Goal: Task Accomplishment & Management: Complete application form

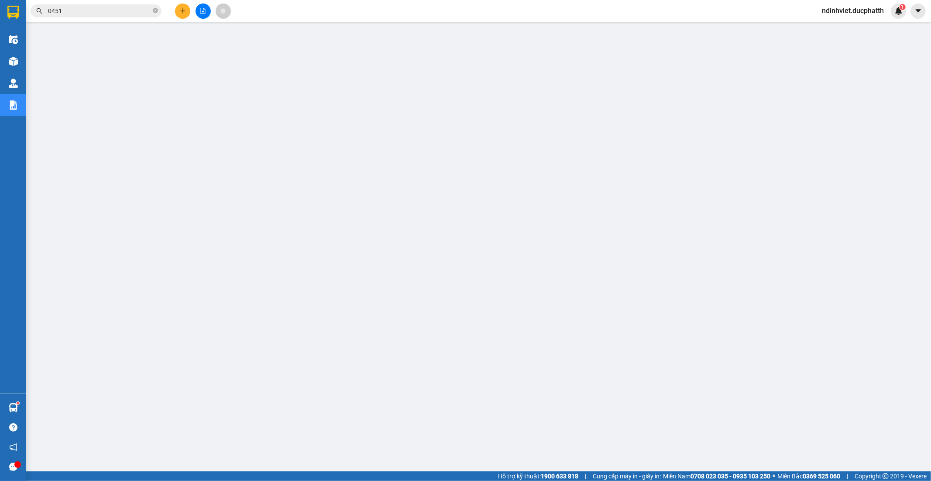
click at [97, 7] on input "0451" at bounding box center [99, 11] width 103 height 10
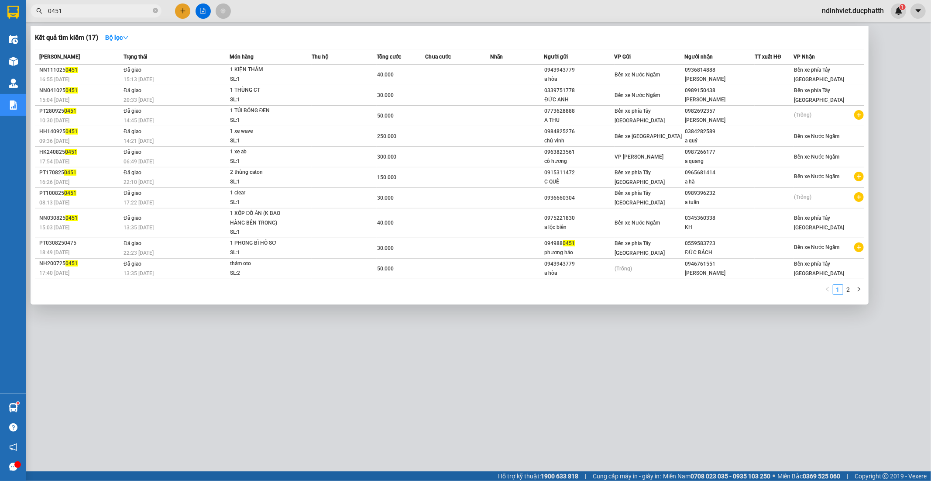
click at [97, 7] on input "0451" at bounding box center [99, 11] width 103 height 10
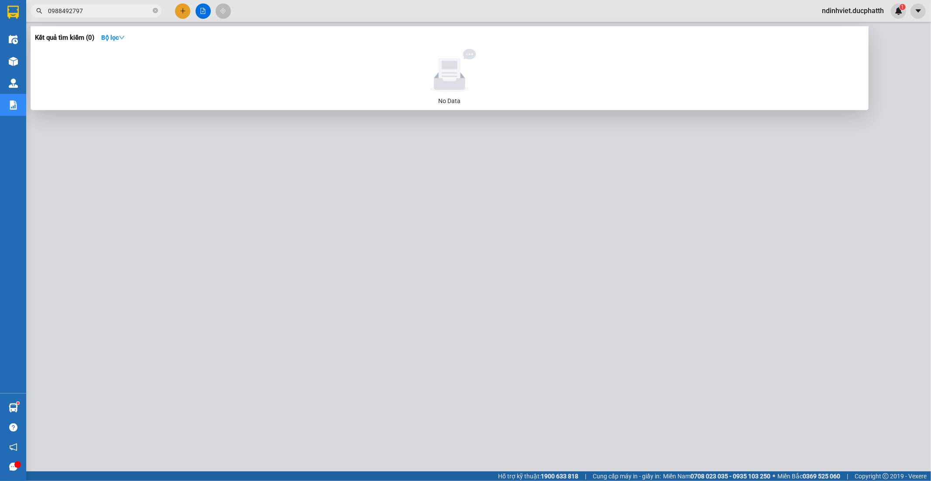
drag, startPoint x: 100, startPoint y: 6, endPoint x: 217, endPoint y: 19, distance: 116.9
click at [101, 6] on input "0988492797" at bounding box center [99, 11] width 103 height 10
type input "0988492797"
click at [294, 2] on div at bounding box center [465, 240] width 931 height 481
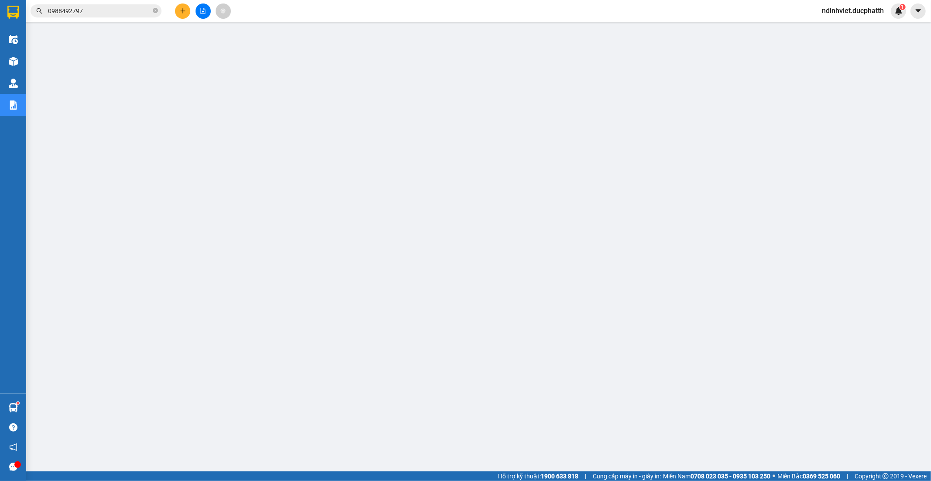
click at [114, 9] on input "0988492797" at bounding box center [99, 11] width 103 height 10
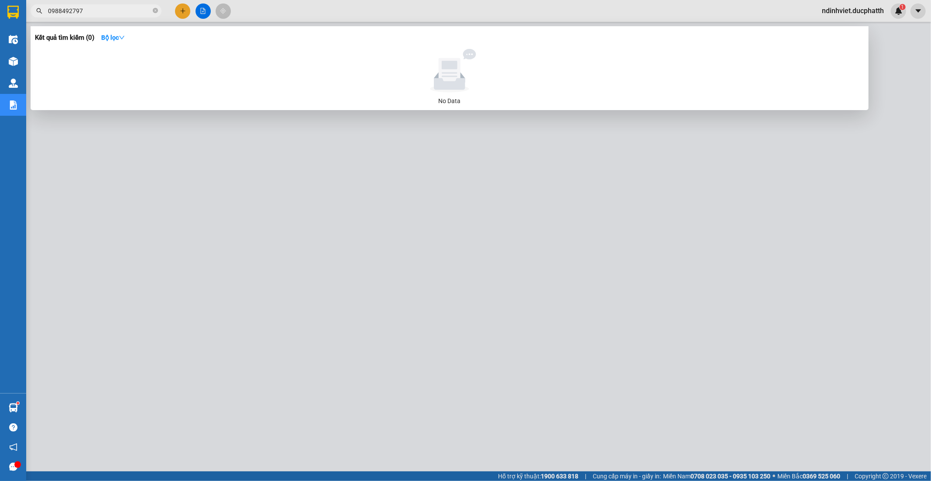
click at [332, 176] on div at bounding box center [465, 240] width 931 height 481
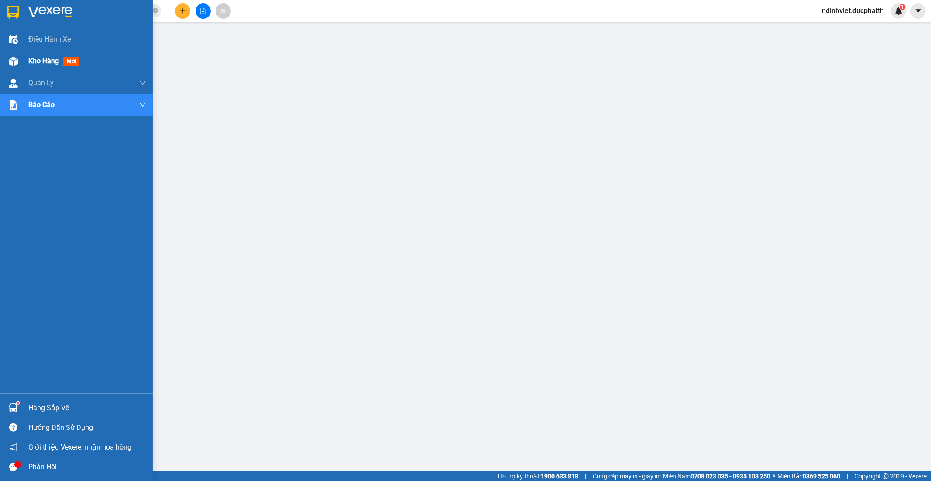
click at [42, 63] on span "Kho hàng" at bounding box center [43, 61] width 31 height 8
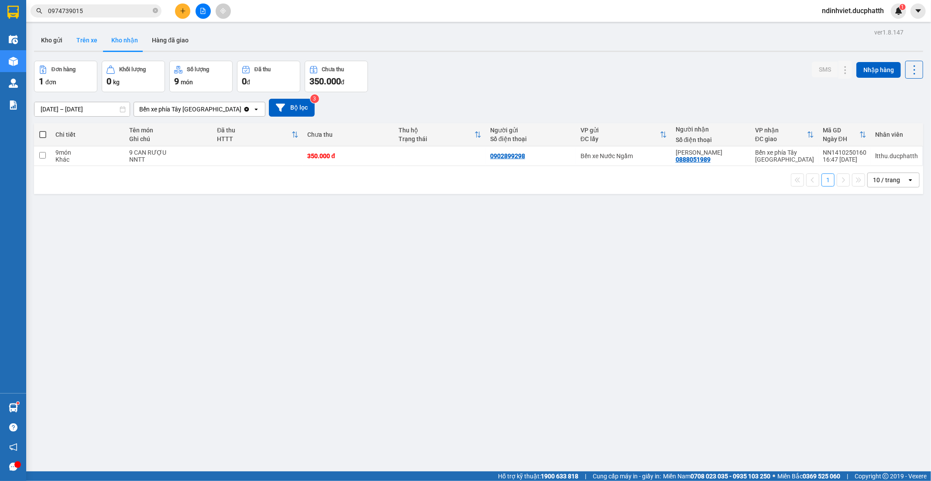
click at [78, 41] on button "Trên xe" at bounding box center [86, 40] width 35 height 21
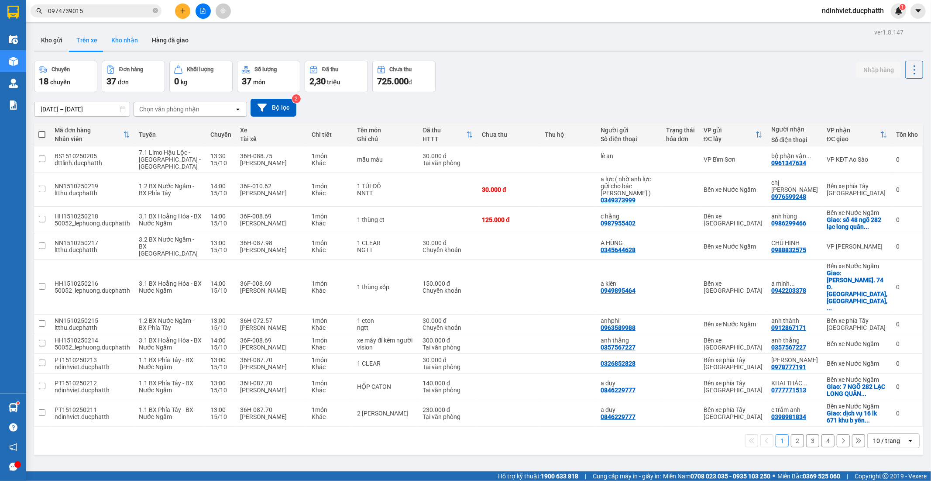
click at [129, 45] on button "Kho nhận" at bounding box center [124, 40] width 41 height 21
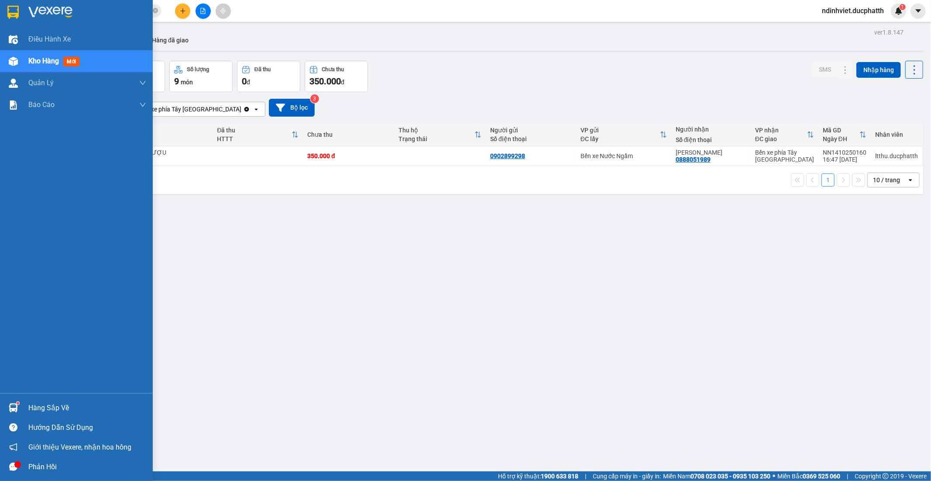
click at [21, 400] on div "Hàng sắp về" at bounding box center [76, 408] width 153 height 20
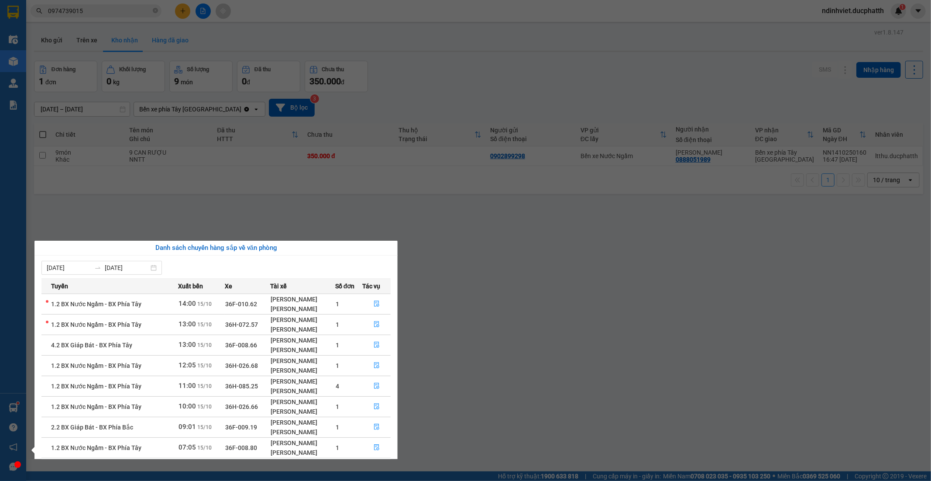
drag, startPoint x: 500, startPoint y: 194, endPoint x: 193, endPoint y: 38, distance: 344.0
click at [497, 194] on section "Kết quả tìm kiếm ( 2 ) Bộ lọc Mã ĐH Trạng thái Món hàng Thu hộ Tổng cước Chưa c…" at bounding box center [465, 240] width 931 height 481
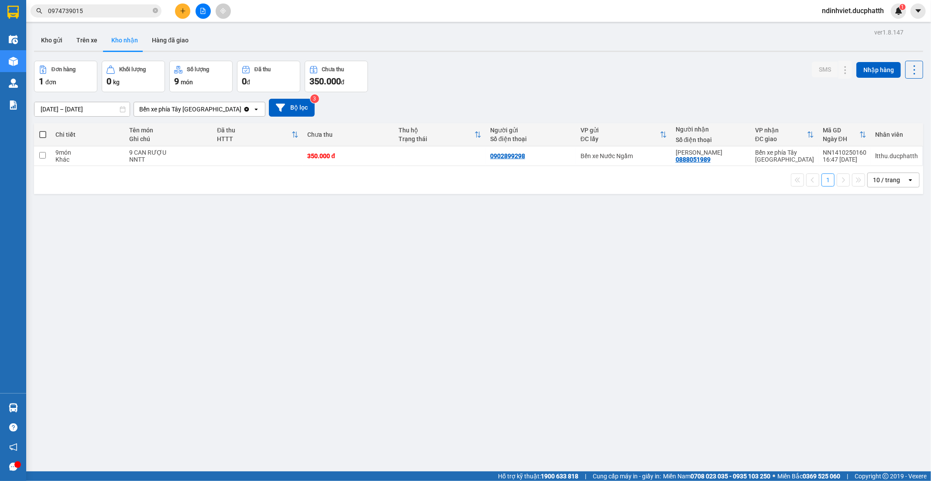
click at [118, 14] on input "0974739015" at bounding box center [99, 11] width 103 height 10
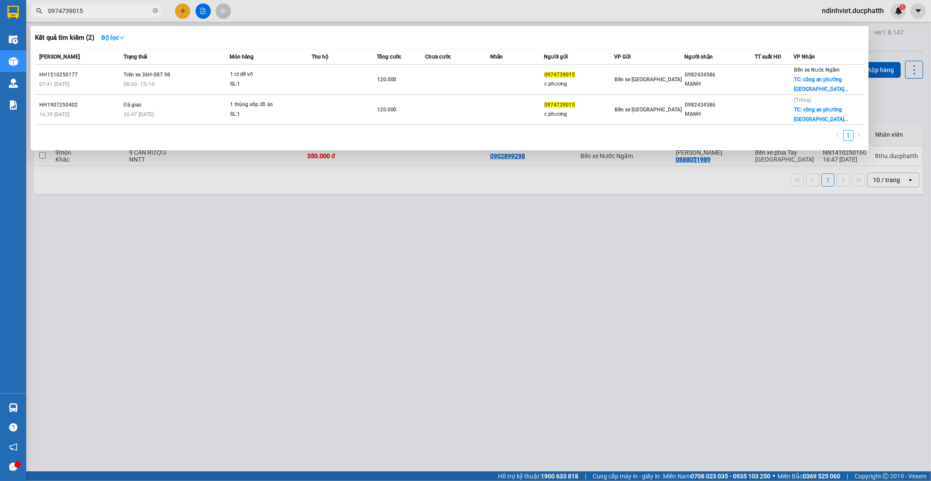
click at [118, 14] on input "0974739015" at bounding box center [99, 11] width 103 height 10
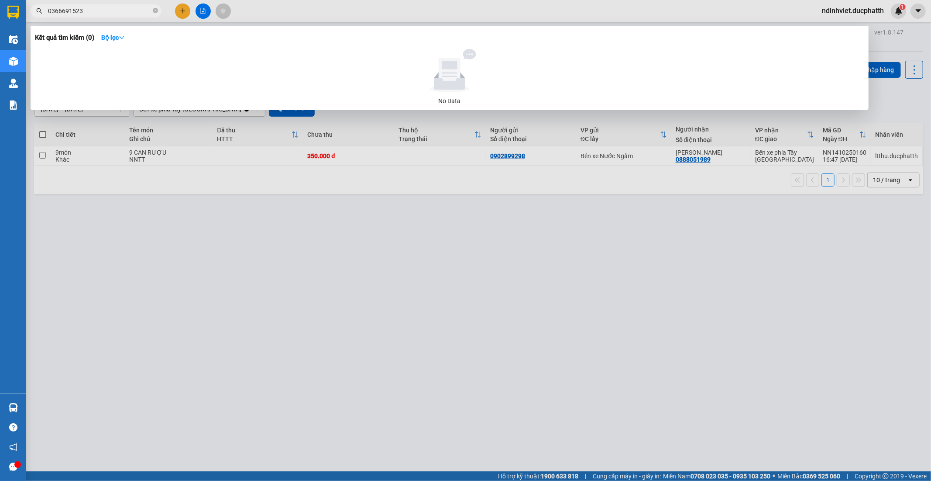
type input "0366691523"
click at [39, 323] on div at bounding box center [465, 240] width 931 height 481
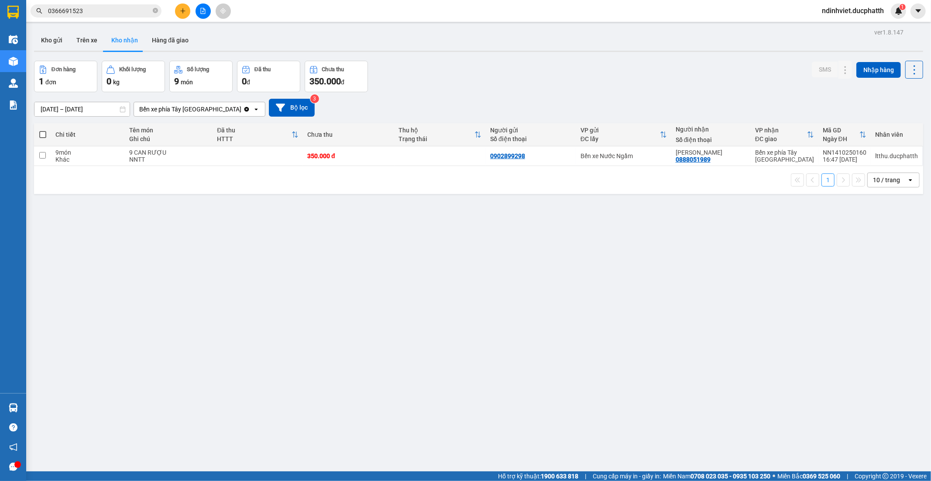
drag, startPoint x: 100, startPoint y: 292, endPoint x: 159, endPoint y: 281, distance: 60.7
click at [107, 290] on div "ver 1.8.147 Kho gửi Trên xe Kho nhận Hàng đã giao Đơn hàng 1 đơn Khối lượng 0 k…" at bounding box center [479, 266] width 896 height 481
click at [312, 217] on div "ver 1.8.147 Kho gửi Trên xe Kho nhận Hàng đã giao Đơn hàng 1 đơn Khối lượng 0 k…" at bounding box center [479, 266] width 896 height 481
drag, startPoint x: 245, startPoint y: 252, endPoint x: 241, endPoint y: 246, distance: 7.8
click at [244, 252] on div "ver 1.8.147 Kho gửi Trên xe Kho nhận Hàng đã giao Đơn hàng 1 đơn Khối lượng 0 k…" at bounding box center [479, 266] width 896 height 481
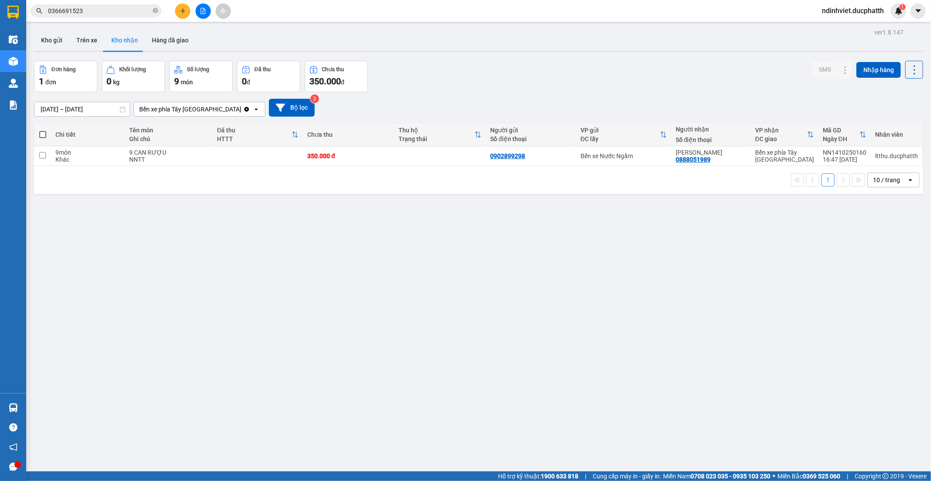
click at [230, 231] on div "ver 1.8.147 Kho gửi Trên xe Kho nhận Hàng đã giao Đơn hàng 1 đơn Khối lượng 0 k…" at bounding box center [479, 266] width 896 height 481
click at [235, 263] on div "ver 1.8.147 Kho gửi Trên xe Kho nhận Hàng đã giao Đơn hàng 1 đơn Khối lượng 0 k…" at bounding box center [479, 266] width 896 height 481
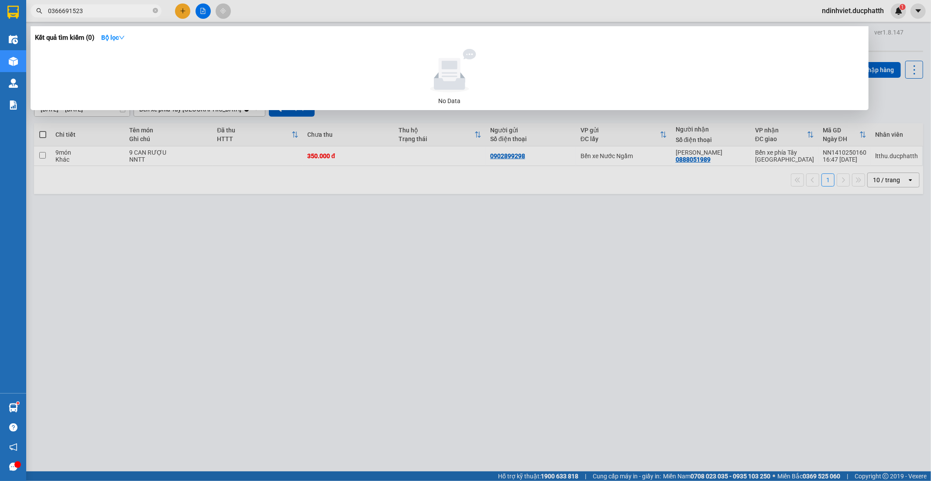
click at [124, 12] on input "0366691523" at bounding box center [99, 11] width 103 height 10
type input "456"
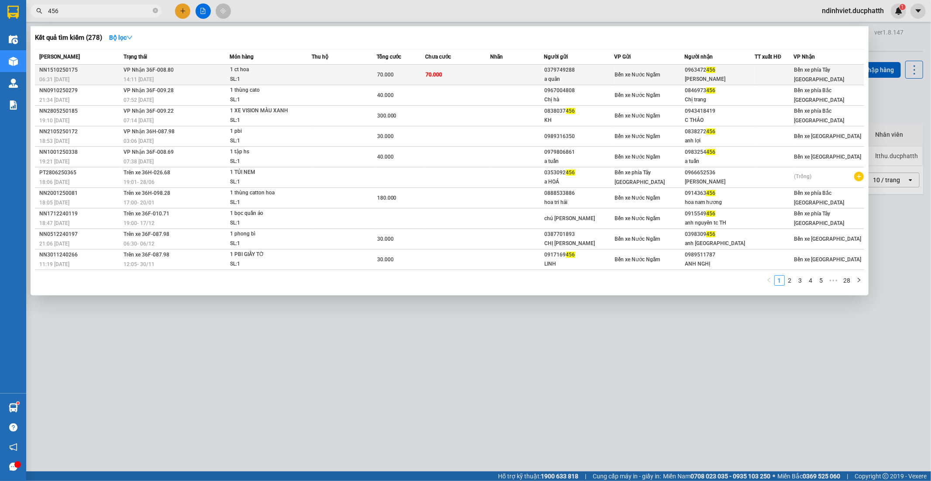
click at [354, 78] on td at bounding box center [344, 75] width 65 height 21
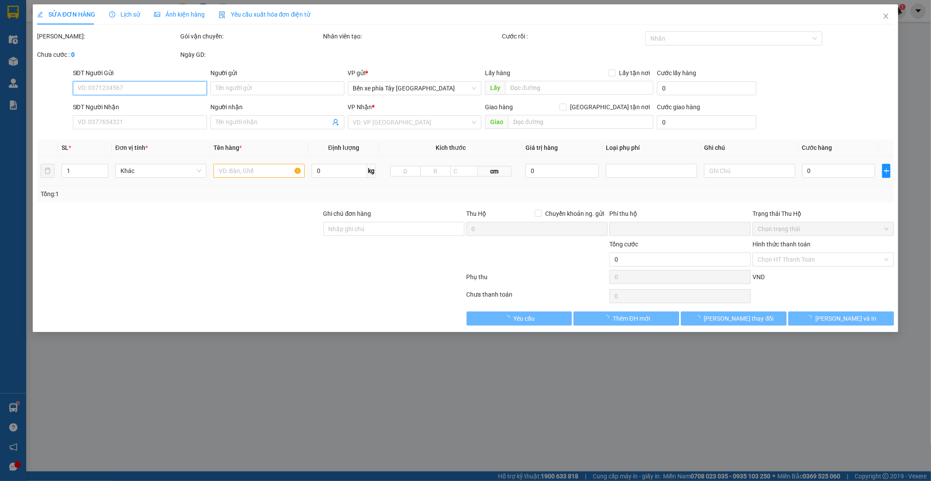
type input "0379749288"
type input "a quân"
type input "0963472456"
type input "c ngọc"
type input "nntt"
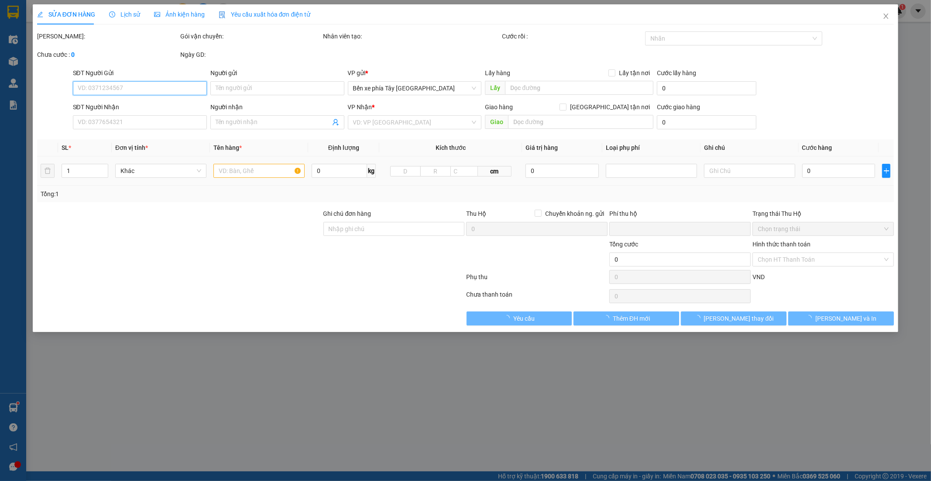
type input "0"
type input "70.000"
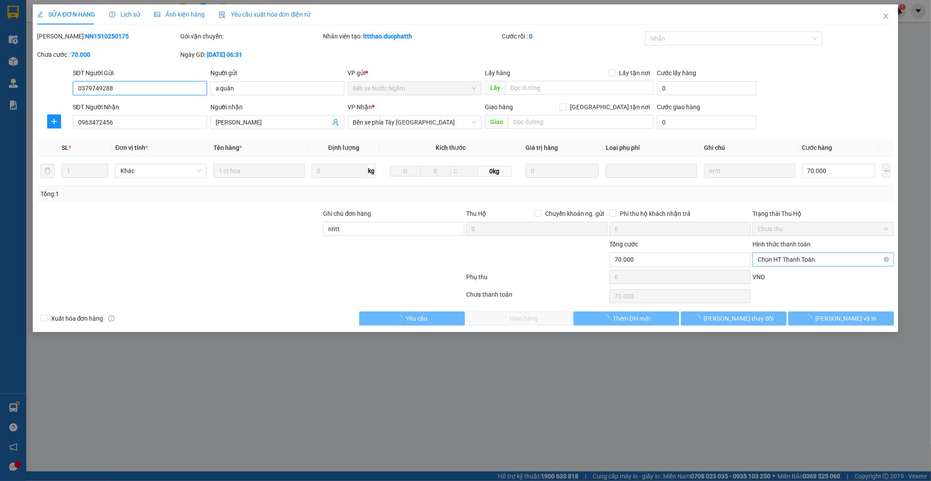
drag, startPoint x: 781, startPoint y: 258, endPoint x: 778, endPoint y: 268, distance: 10.4
click at [781, 258] on span "Chọn HT Thanh Toán" at bounding box center [823, 259] width 131 height 13
click at [780, 303] on div "Chuyển khoản" at bounding box center [823, 305] width 131 height 10
type input "0"
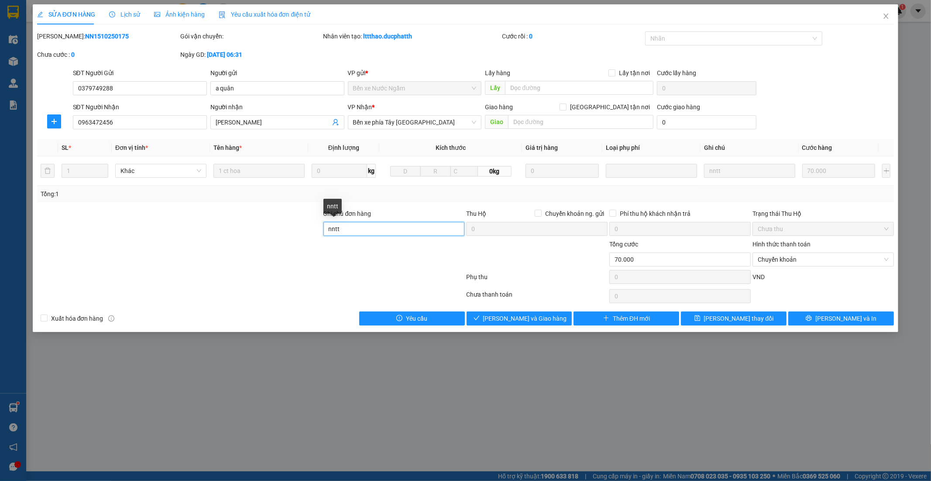
click at [369, 229] on input "nntt" at bounding box center [393, 229] width 141 height 14
type input "CK 14H19 VTIN 15/10 NGUYNE BA MANH"
click at [520, 321] on span "Lưu và Giao hàng" at bounding box center [525, 318] width 84 height 10
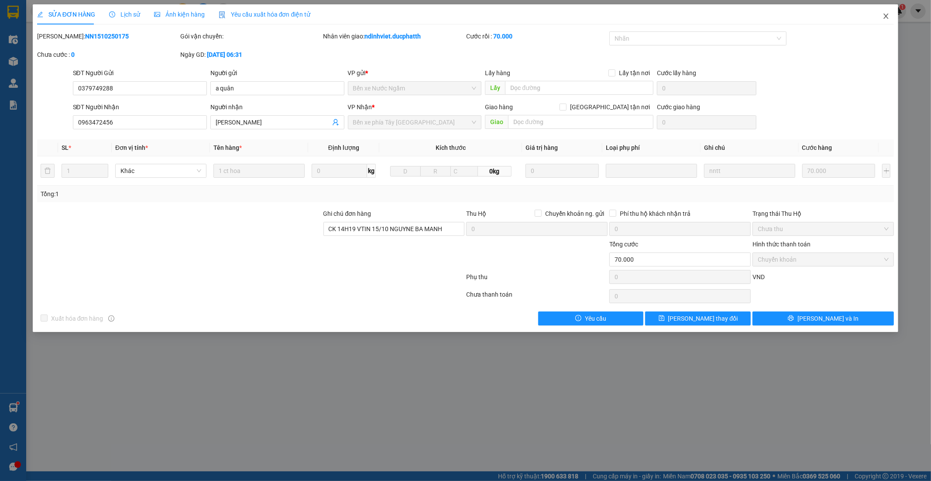
click at [878, 12] on span "Close" at bounding box center [886, 16] width 24 height 24
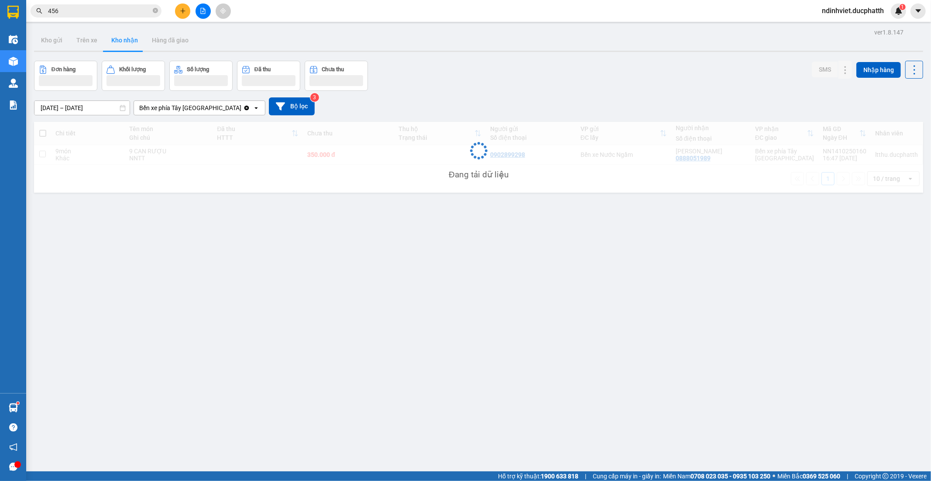
click at [77, 16] on span "456" at bounding box center [96, 10] width 131 height 13
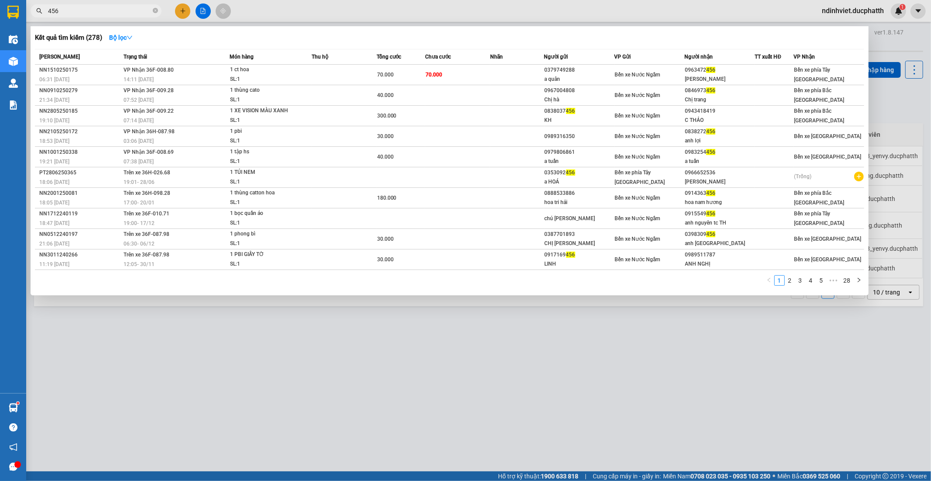
click at [79, 11] on input "456" at bounding box center [99, 11] width 103 height 10
type input "4960"
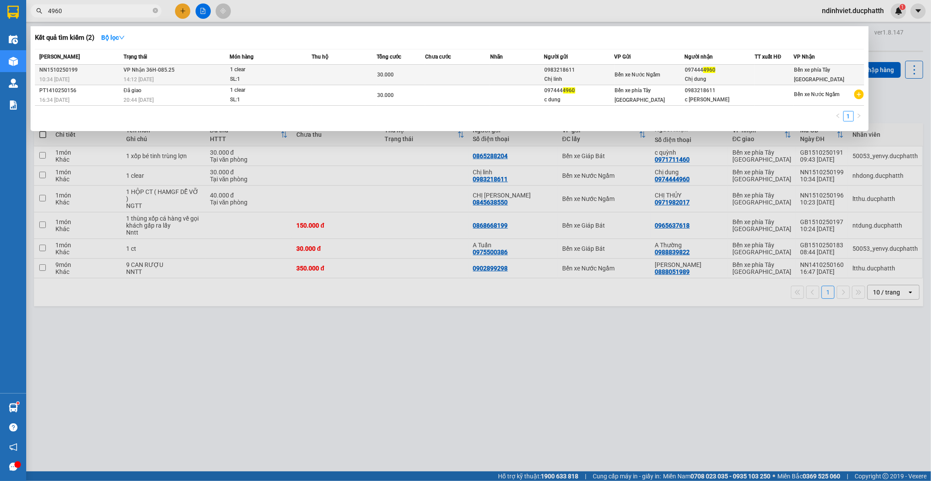
click at [253, 77] on div "SL: 1" at bounding box center [262, 80] width 65 height 10
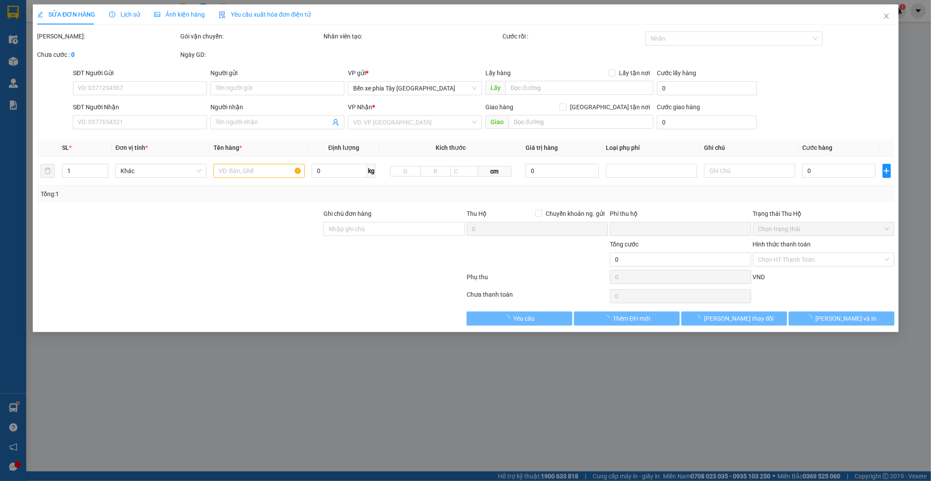
type input "0983218611"
type input "Chị linh"
type input "0974444960"
type input "Chị dung"
type input "0"
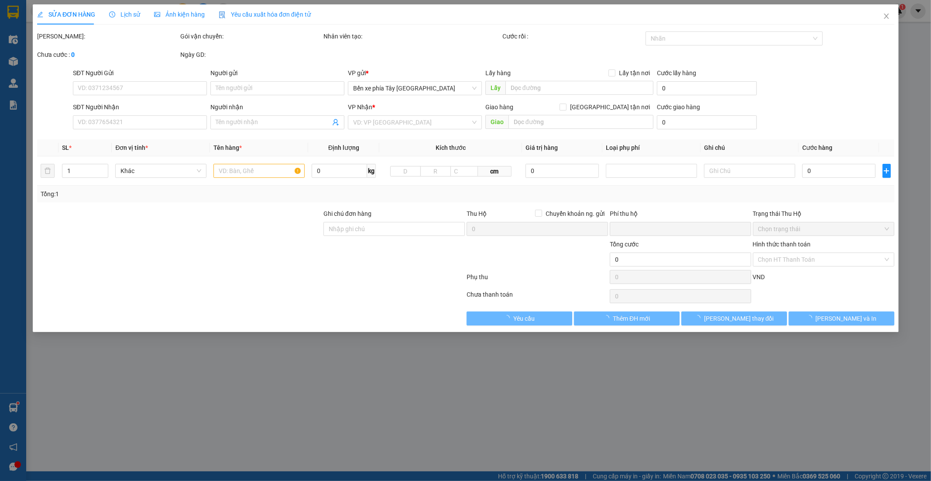
type input "30.000"
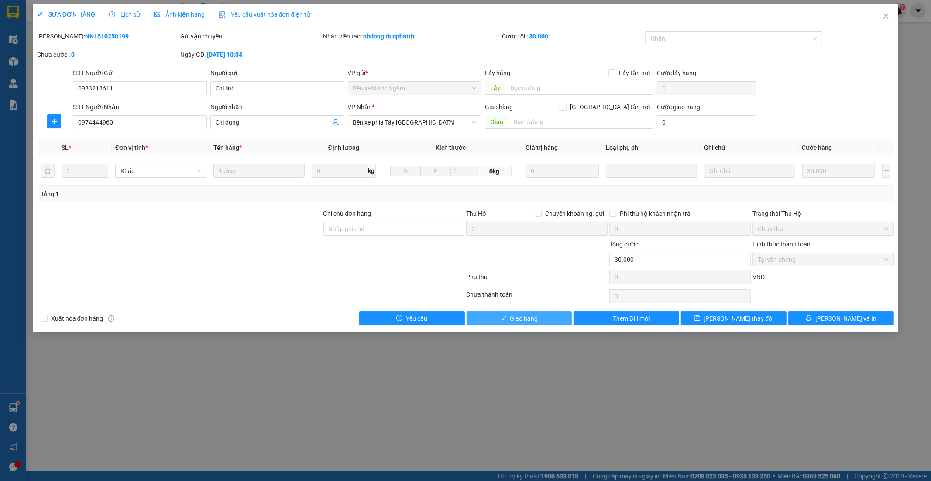
click at [526, 316] on span "Giao hàng" at bounding box center [524, 318] width 28 height 10
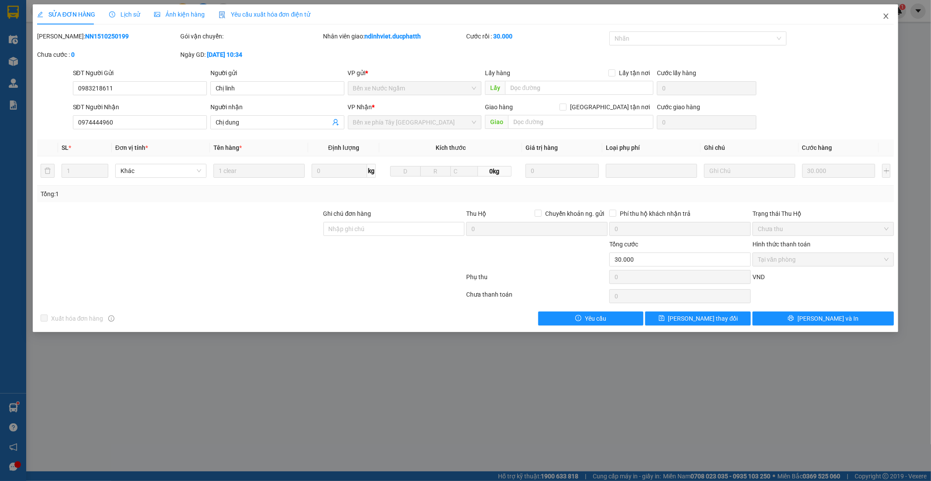
click at [885, 19] on icon "close" at bounding box center [886, 16] width 7 height 7
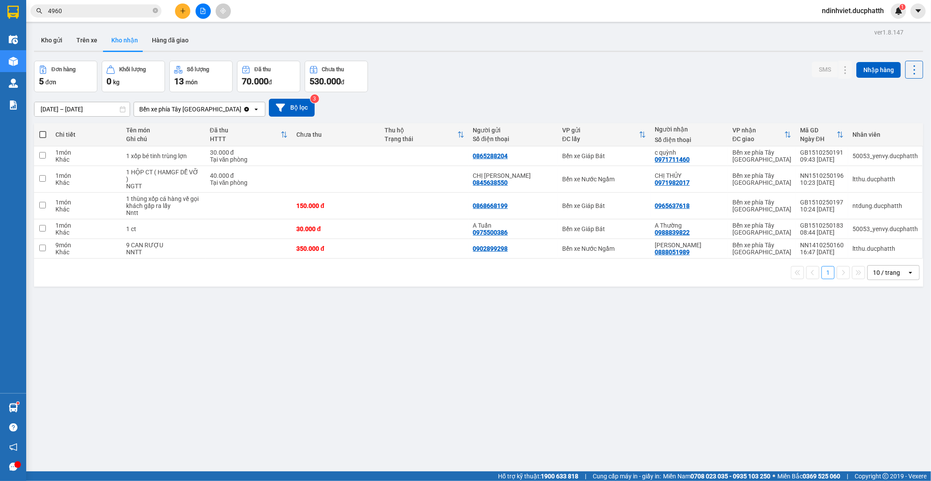
click at [186, 14] on button at bounding box center [182, 10] width 15 height 15
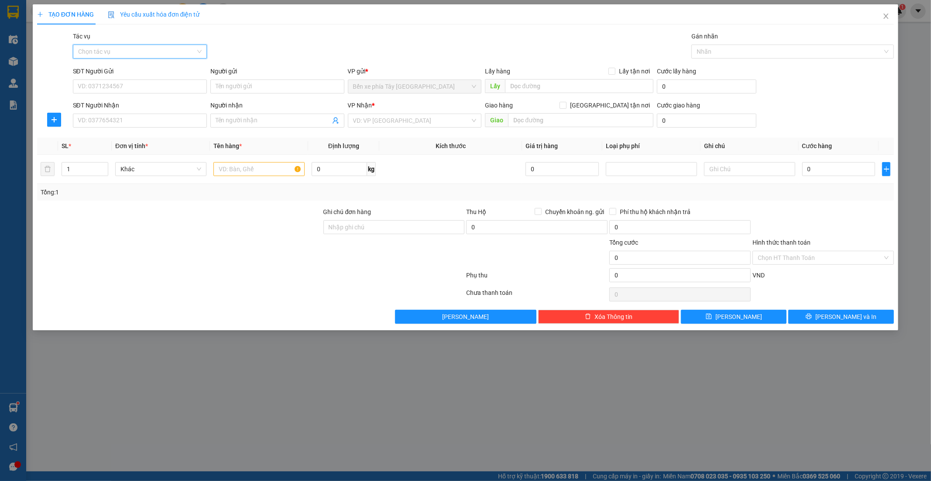
click at [152, 50] on input "Tác vụ" at bounding box center [136, 51] width 117 height 13
click at [128, 70] on div "Nhập hàng lên xe" at bounding box center [140, 69] width 124 height 10
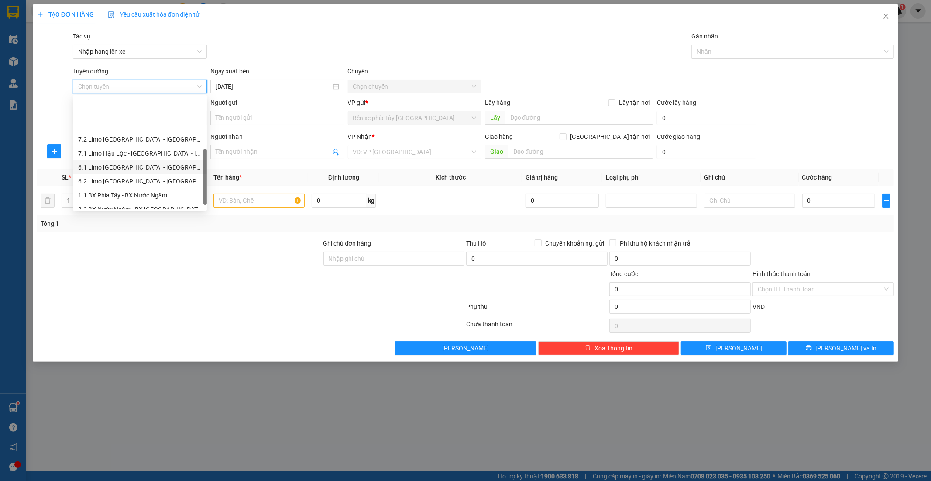
scroll to position [90, 0]
click at [140, 151] on div "1.1 BX Phía Tây - BX Nước Ngầm" at bounding box center [140, 153] width 124 height 10
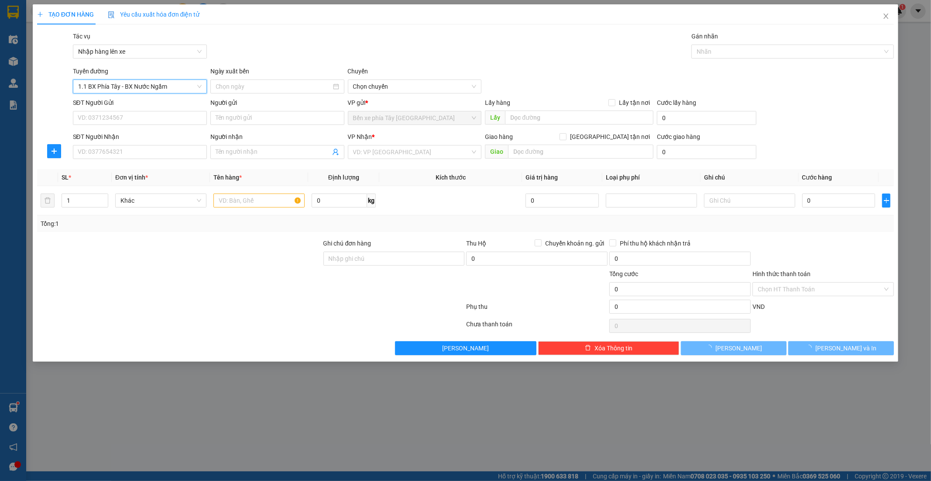
type input "[DATE]"
click at [368, 85] on span "02:30 - 36F-008.81" at bounding box center [415, 86] width 124 height 13
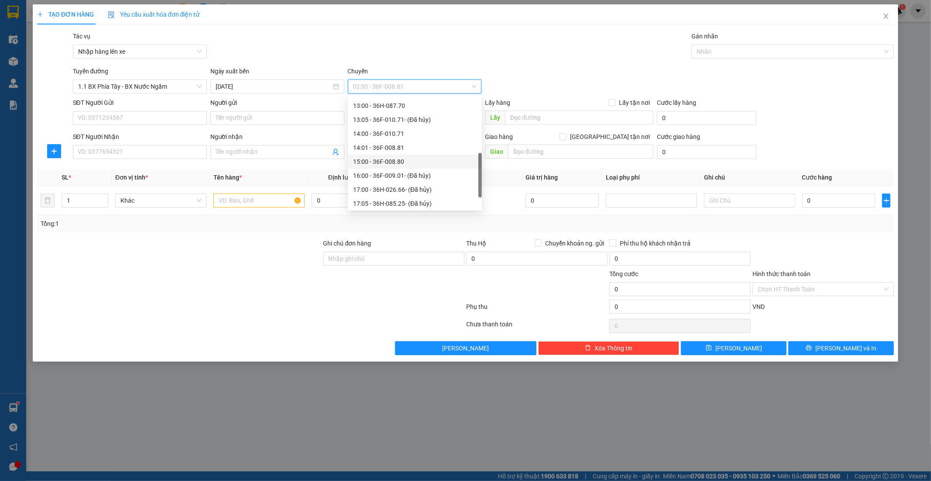
scroll to position [194, 0]
click at [383, 160] on div "15:00 - 36F-008.80" at bounding box center [415, 162] width 124 height 10
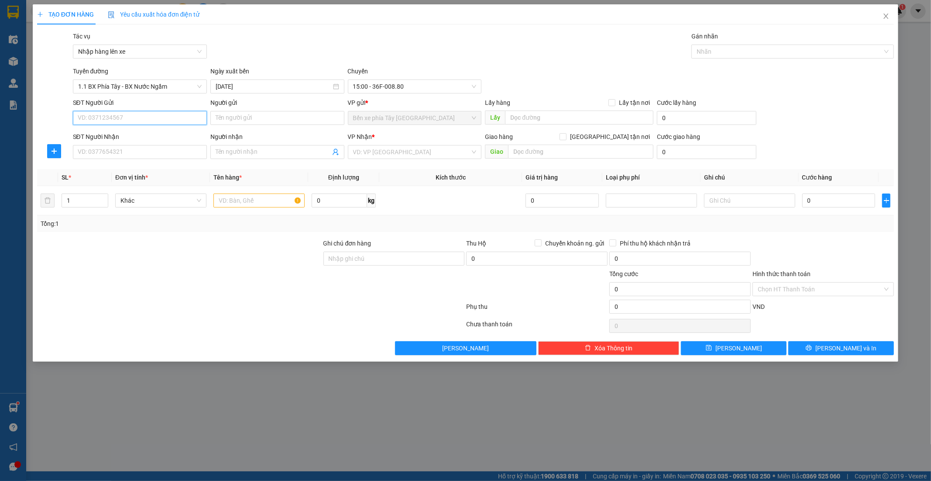
click at [158, 117] on input "SĐT Người Gửi" at bounding box center [140, 118] width 134 height 14
type input "0968196439"
click at [141, 150] on input "SĐT Người Nhận" at bounding box center [140, 152] width 134 height 14
type input "0968566365"
click at [389, 147] on input "search" at bounding box center [411, 151] width 117 height 13
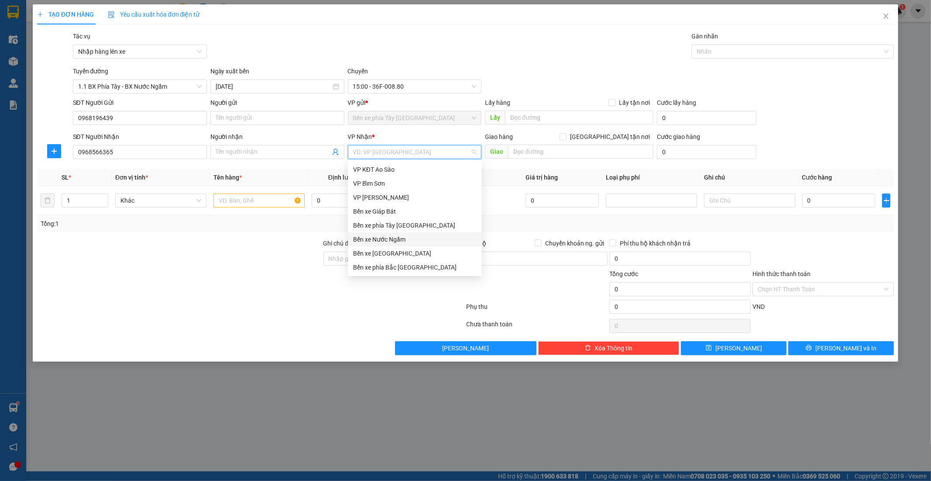
click at [387, 245] on div "Bến xe Nước Ngầm" at bounding box center [415, 239] width 134 height 14
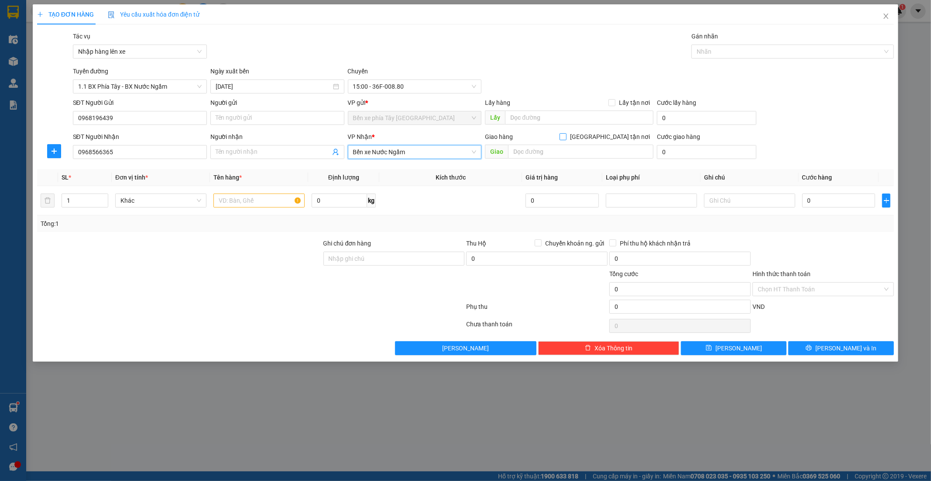
click at [616, 138] on span "Giao tận nơi" at bounding box center [610, 137] width 87 height 10
click at [566, 138] on input "Giao tận nơi" at bounding box center [563, 136] width 6 height 6
checkbox input "true"
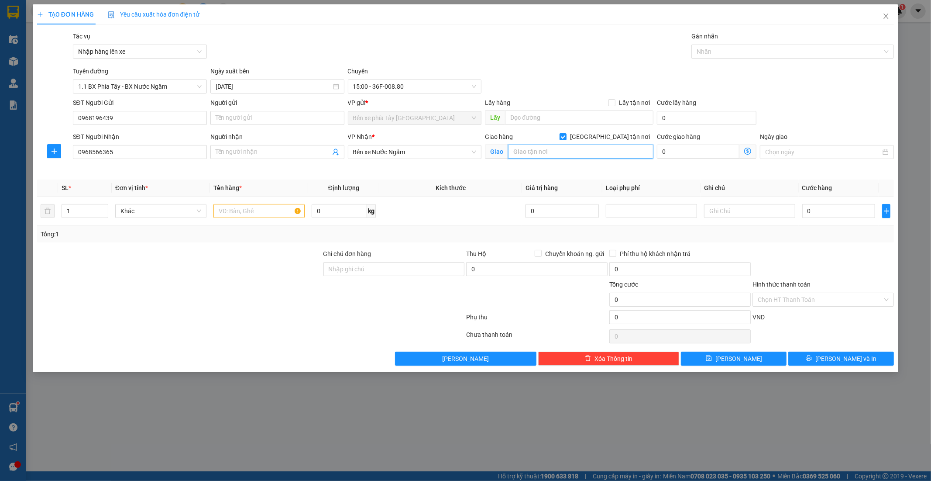
click at [586, 145] on input "text" at bounding box center [580, 151] width 145 height 14
type input "T"
type input "152 THUỴ KHUÊ TÂY HỒ"
click at [753, 151] on span at bounding box center [747, 151] width 17 height 14
click at [749, 150] on icon "dollar-circle" at bounding box center [747, 151] width 7 height 7
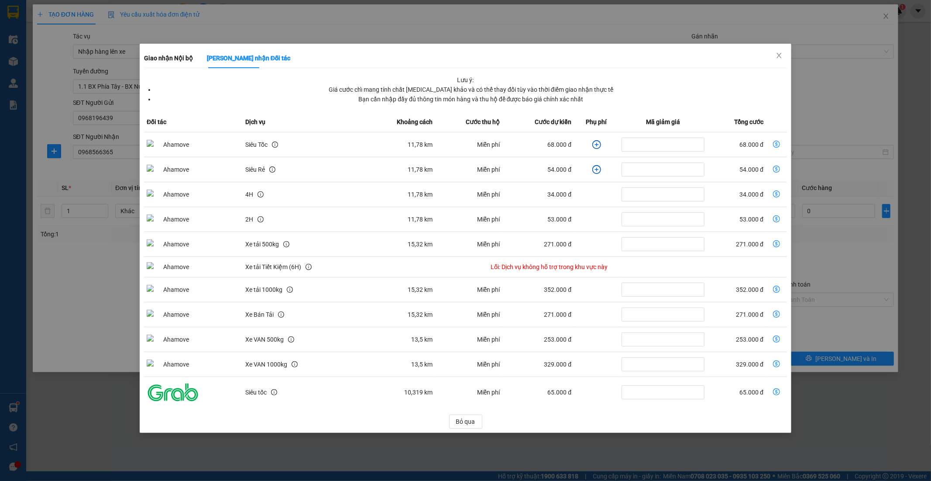
click at [600, 142] on td "dollar-circle" at bounding box center [596, 144] width 45 height 25
click at [596, 145] on icon "plus-circle" at bounding box center [596, 144] width 9 height 9
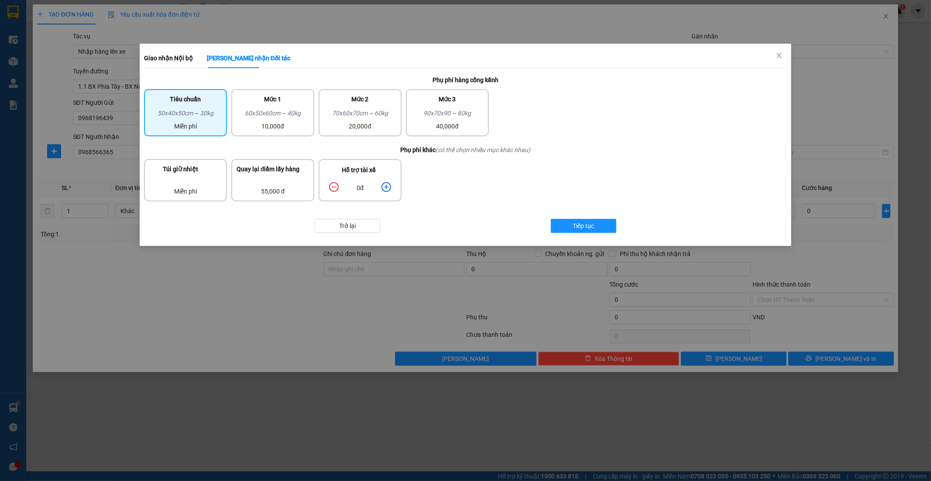
click at [383, 185] on icon "plus-circle" at bounding box center [387, 187] width 10 height 10
click at [604, 220] on button "Tiếp tục" at bounding box center [583, 226] width 65 height 14
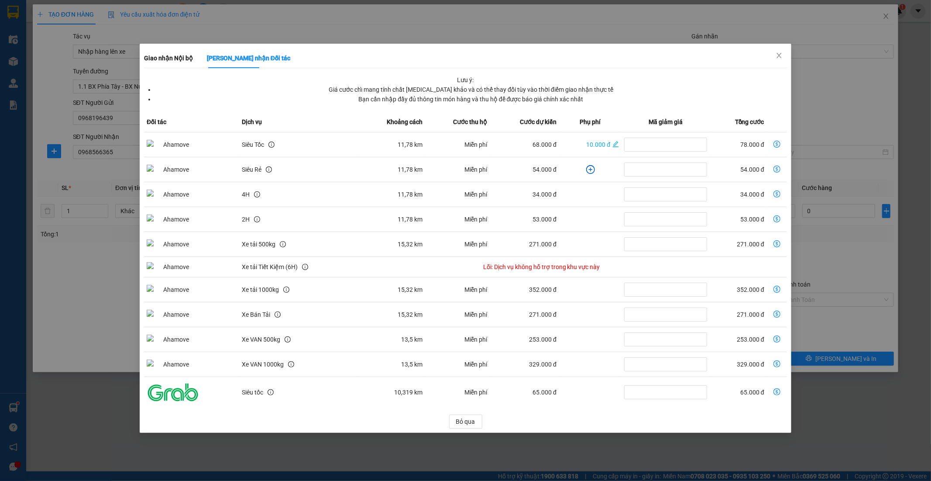
click at [769, 145] on td "dollar-circle" at bounding box center [777, 144] width 20 height 25
click at [775, 145] on icon "dollar-circle" at bounding box center [777, 144] width 7 height 7
type input "78.000"
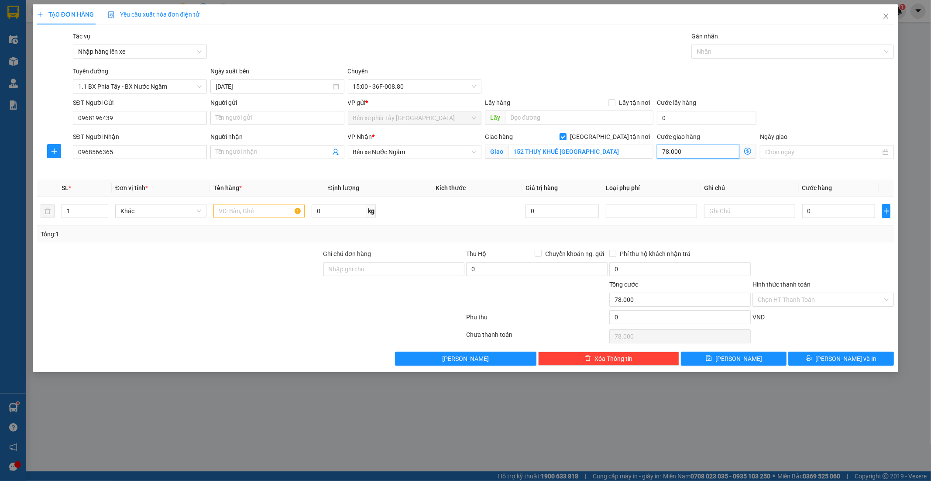
click at [693, 153] on input "78.000" at bounding box center [698, 151] width 83 height 14
type input "8"
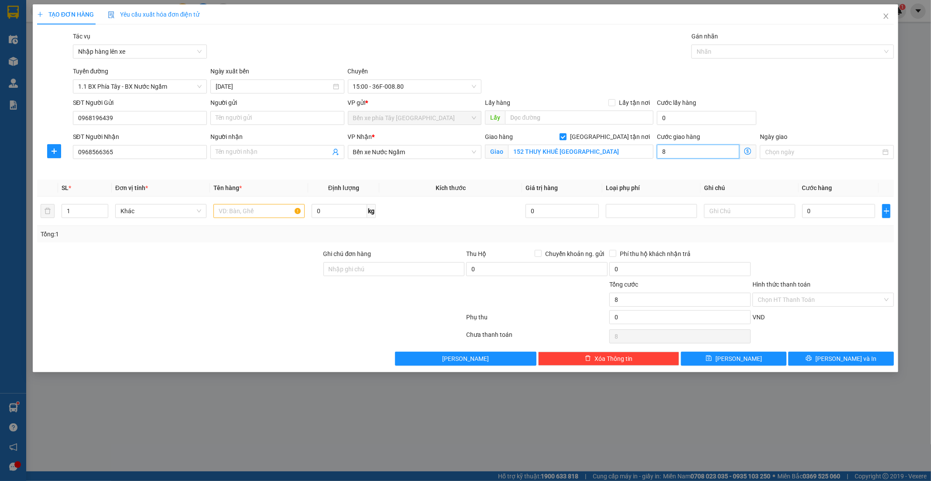
type input "80"
type input "80.000"
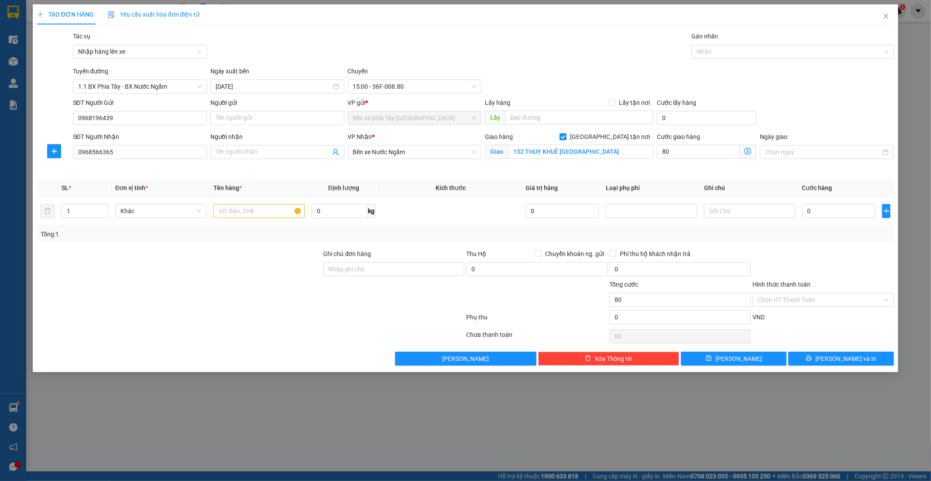
type input "80.000"
click at [791, 165] on div "Ngày giao" at bounding box center [827, 152] width 138 height 41
click at [817, 213] on input "0" at bounding box center [838, 211] width 73 height 14
type input "4"
type input "80.004"
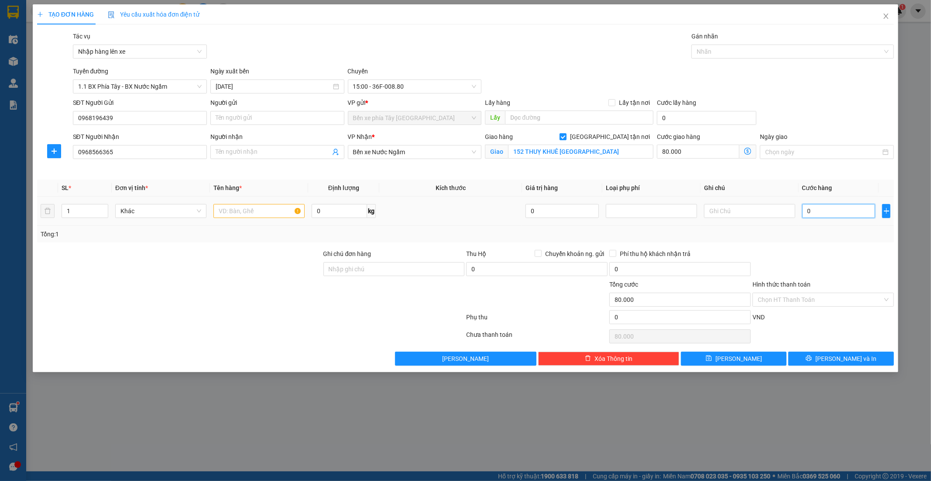
type input "80.004"
type input "40"
type input "80.040"
type input "40.000"
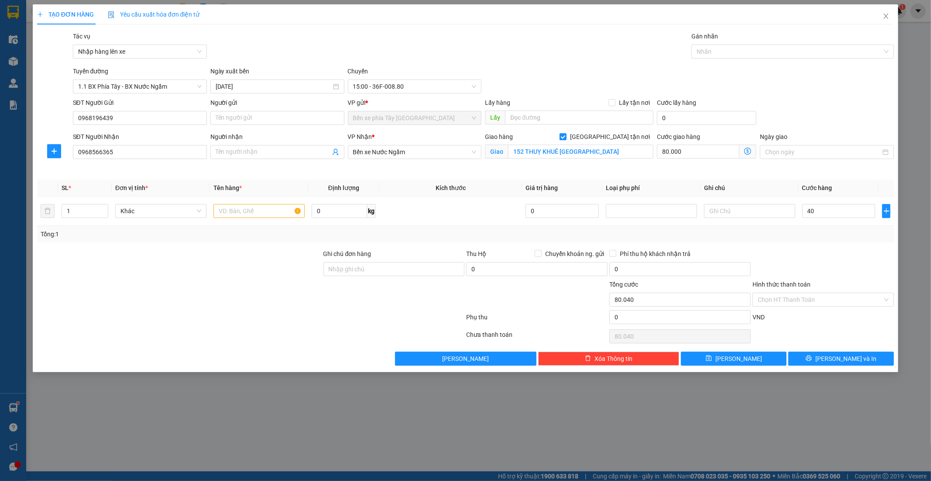
type input "120.000"
click at [822, 237] on div "Tổng: 1" at bounding box center [466, 234] width 850 height 10
drag, startPoint x: 238, startPoint y: 201, endPoint x: 238, endPoint y: 210, distance: 8.3
click at [238, 202] on td at bounding box center [259, 210] width 98 height 29
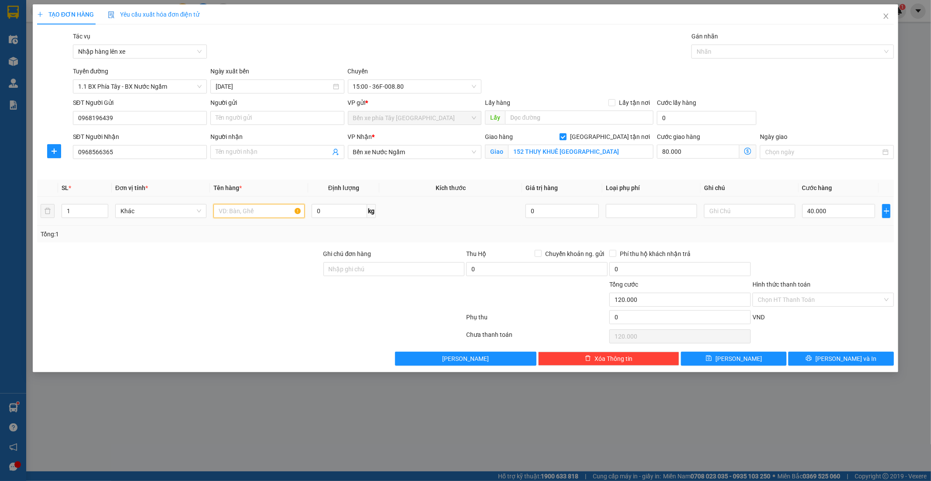
click at [238, 210] on input "text" at bounding box center [258, 211] width 91 height 14
type input "1 BỌC ĐEN"
click at [434, 241] on div "Tổng: 1" at bounding box center [465, 234] width 857 height 17
click at [831, 314] on div "VND" at bounding box center [823, 319] width 143 height 15
click at [830, 307] on div "Hình thức thanh toán Chọn HT Thanh Toán" at bounding box center [823, 294] width 141 height 31
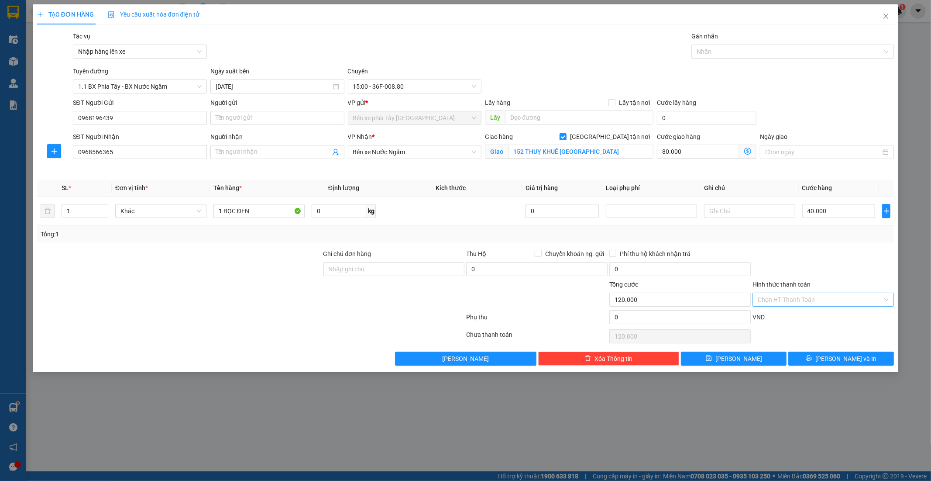
click at [819, 301] on input "Hình thức thanh toán" at bounding box center [820, 299] width 125 height 13
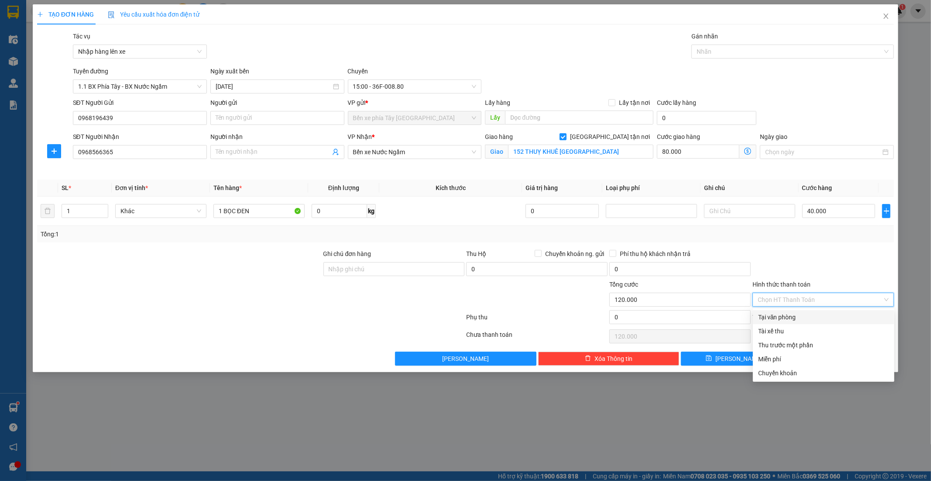
click at [809, 319] on div "Tại văn phòng" at bounding box center [823, 317] width 131 height 10
type input "0"
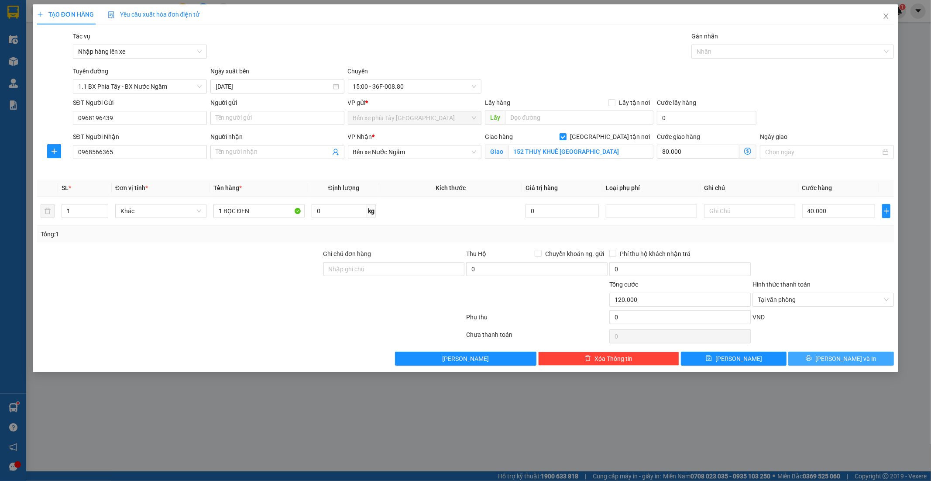
click at [832, 365] on button "Lưu và In" at bounding box center [841, 358] width 106 height 14
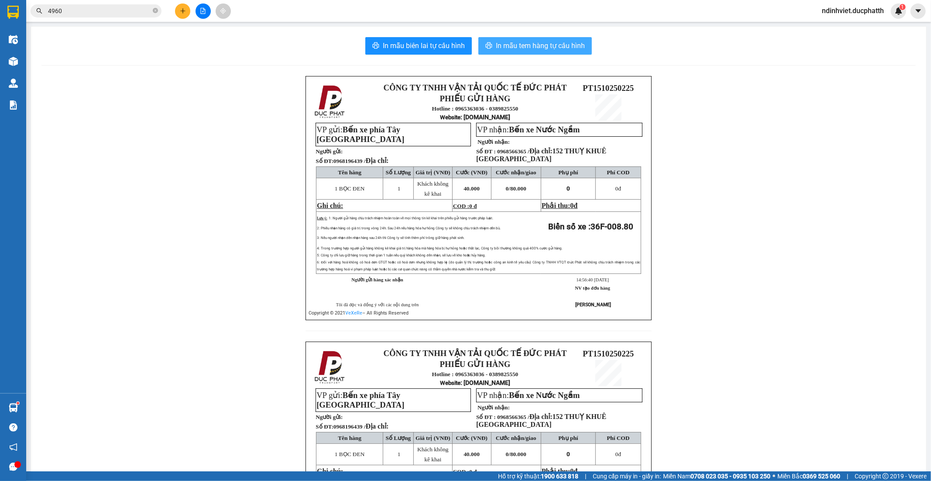
click at [556, 40] on span "In mẫu tem hàng tự cấu hình" at bounding box center [540, 45] width 89 height 11
click at [186, 12] on button at bounding box center [182, 10] width 15 height 15
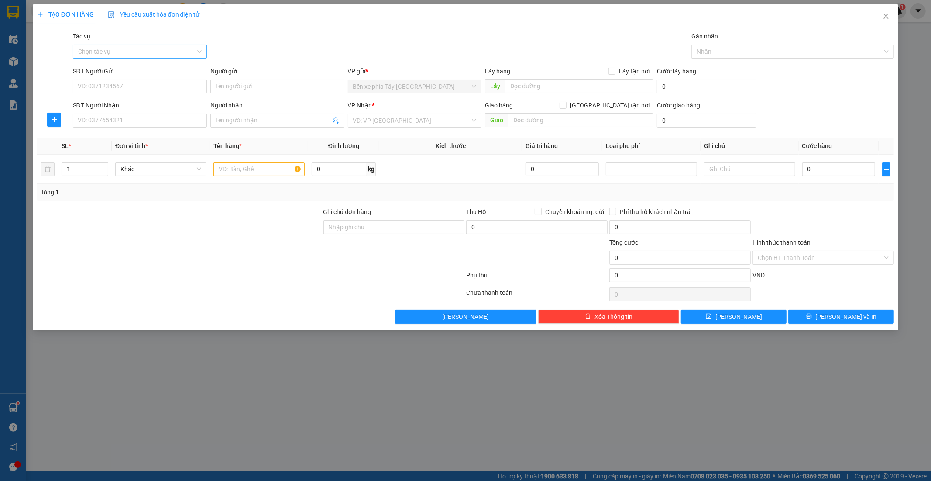
click at [130, 53] on input "Tác vụ" at bounding box center [136, 51] width 117 height 13
click at [123, 72] on div "Nhập hàng lên xe" at bounding box center [140, 69] width 124 height 10
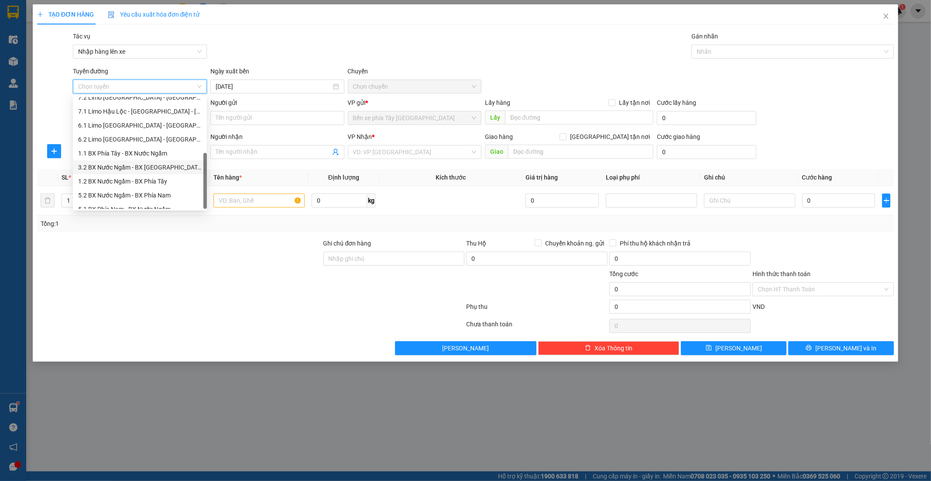
scroll to position [98, 0]
click at [137, 144] on div "1.1 BX Phía Tây - BX Nước Ngầm" at bounding box center [140, 146] width 124 height 10
type input "[DATE]"
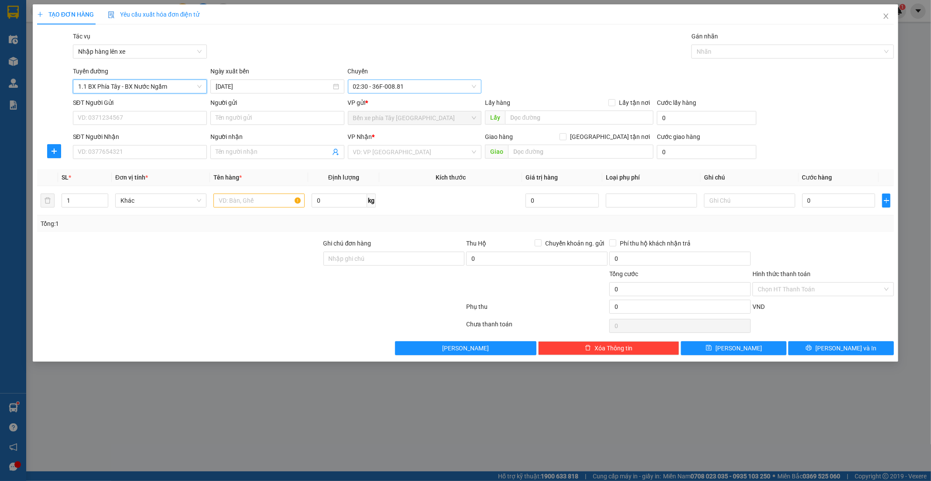
click at [405, 88] on span "02:30 - 36F-008.81" at bounding box center [415, 86] width 124 height 13
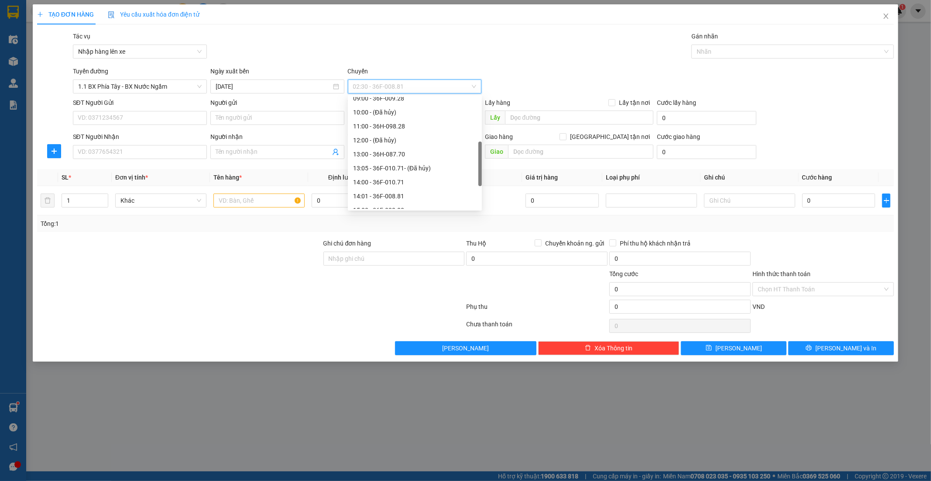
scroll to position [237, 0]
click at [389, 120] on div "15:00 - 36F-008.80" at bounding box center [415, 118] width 124 height 10
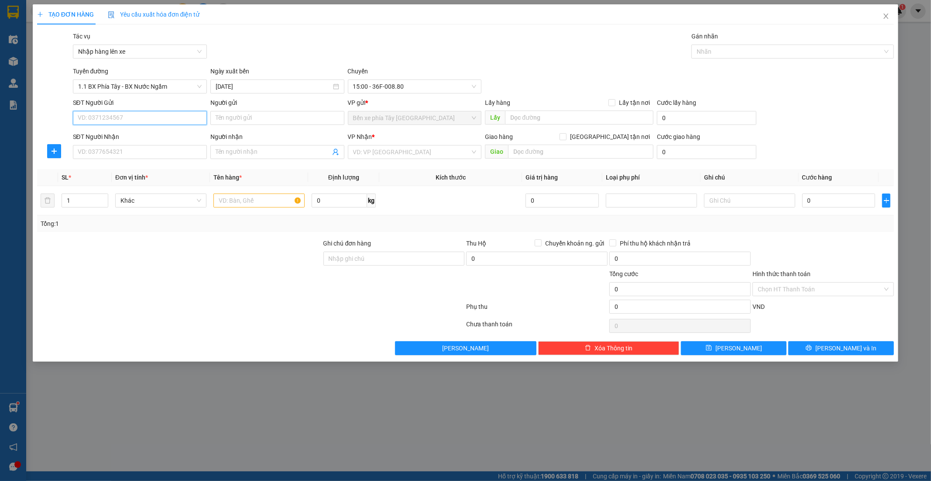
click at [146, 119] on input "SĐT Người Gửi" at bounding box center [140, 118] width 134 height 14
type input "0388678115"
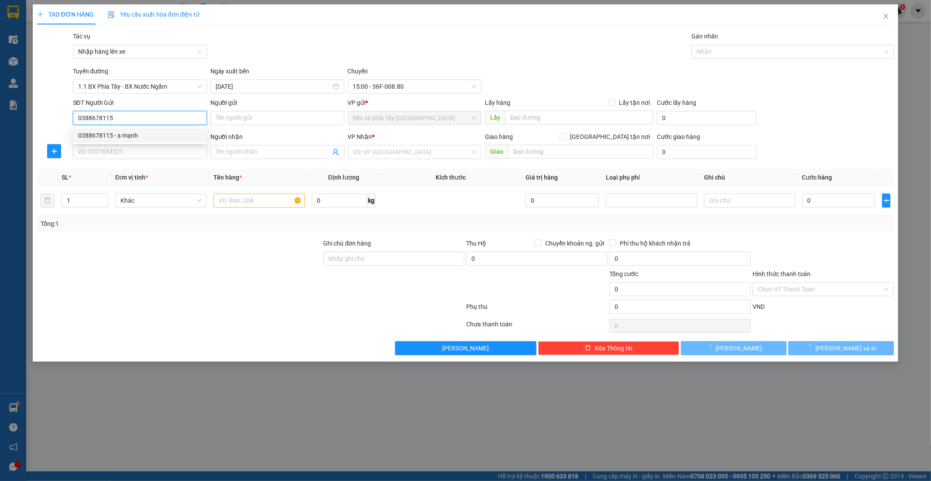
click at [138, 130] on div "0388678115 - a mạnh" at bounding box center [140, 135] width 134 height 14
type input "a mạnh"
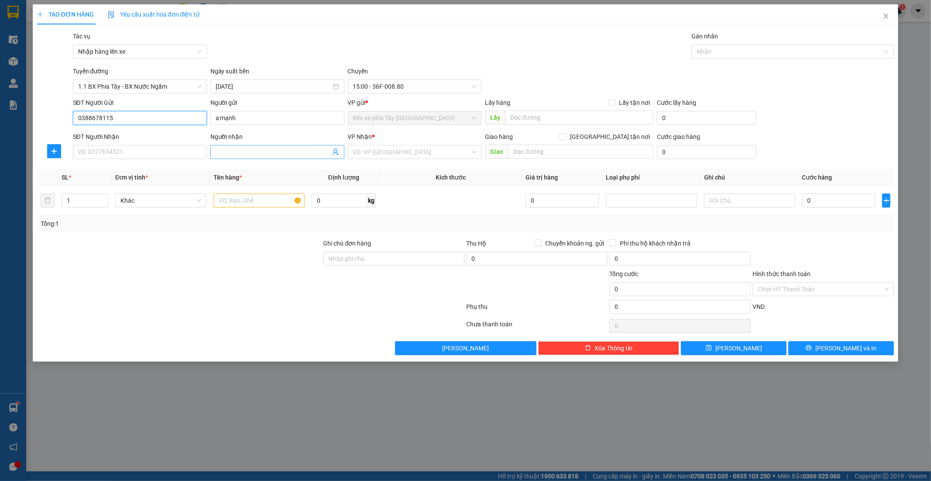
type input "0388678115"
click at [335, 154] on icon "user-add" at bounding box center [335, 151] width 7 height 7
click at [345, 131] on span "c ngọc" at bounding box center [364, 130] width 47 height 7
type input "0986977970"
type input "c ngọc"
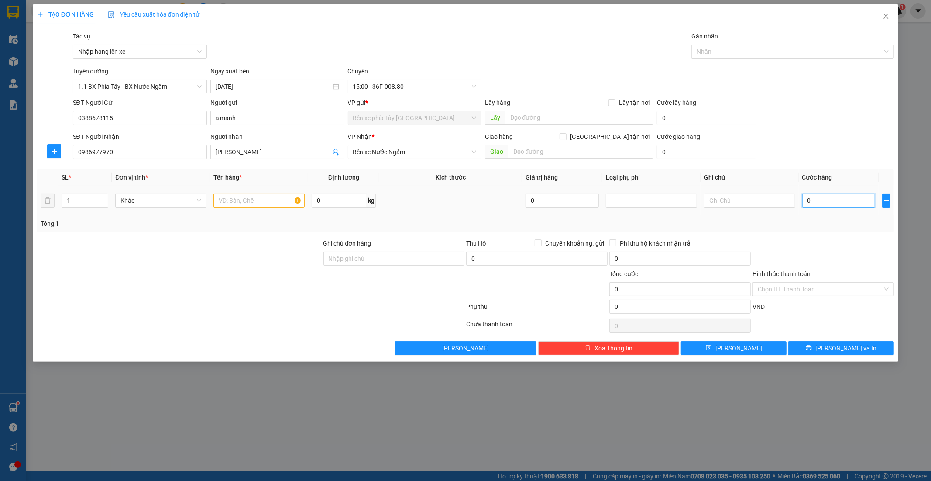
click at [834, 206] on input "0" at bounding box center [838, 200] width 73 height 14
type input "3"
type input "30"
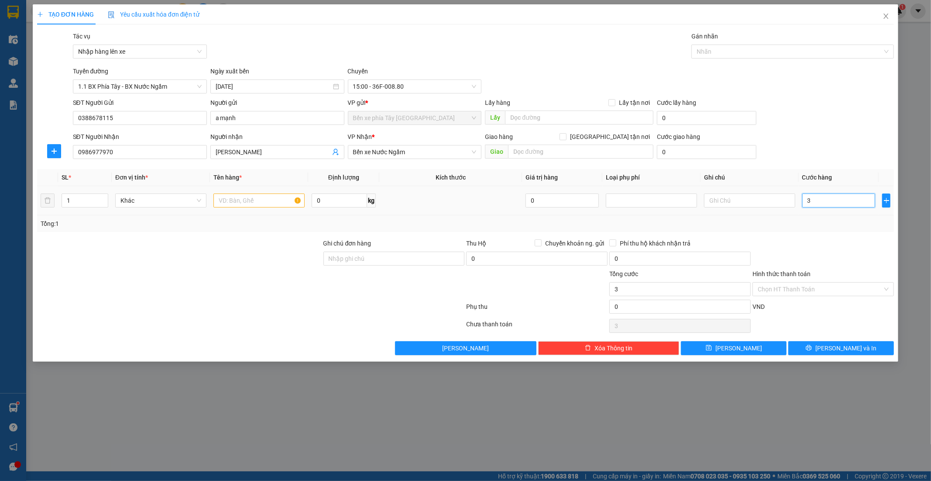
type input "30"
type input "30.000"
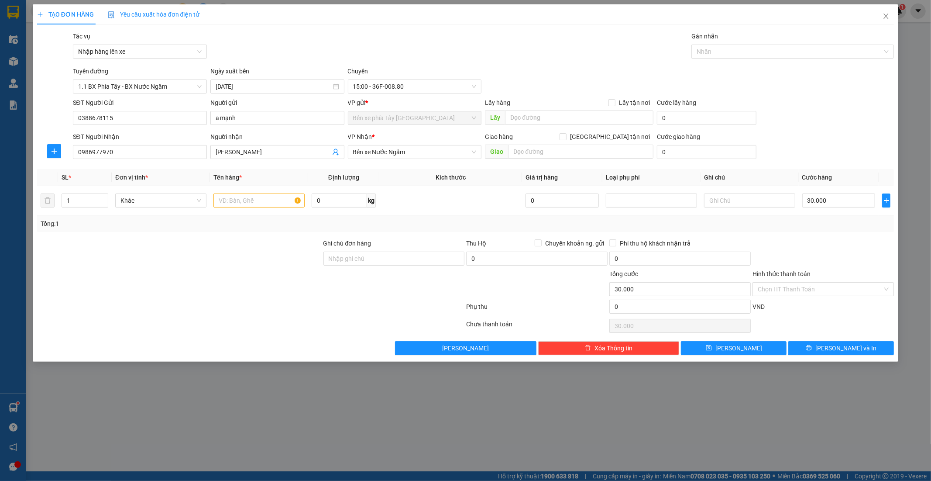
click at [829, 222] on div "Tổng: 1" at bounding box center [466, 224] width 850 height 10
click at [355, 265] on div "Ghi chú đơn hàng" at bounding box center [393, 253] width 141 height 31
click at [262, 202] on input "text" at bounding box center [258, 200] width 91 height 14
type input "1 HỘP NHỎ"
click at [850, 346] on span "Lưu và In" at bounding box center [845, 348] width 61 height 10
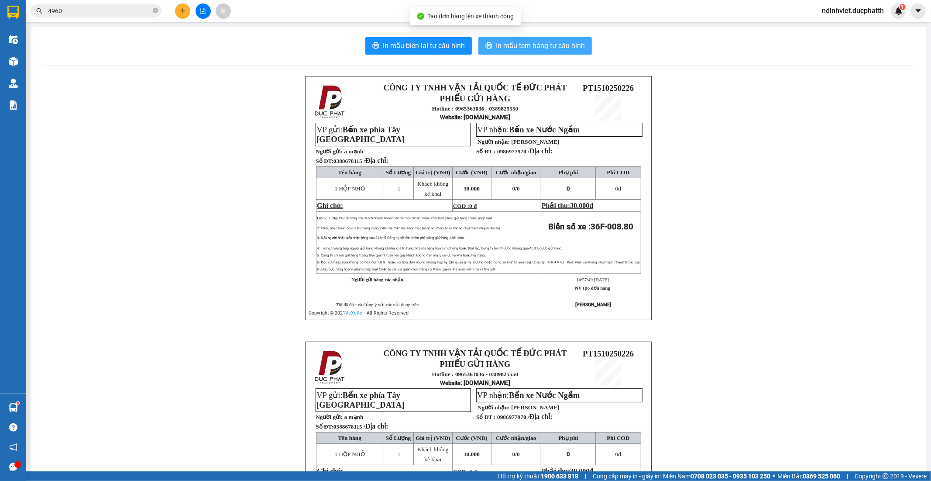
click at [546, 49] on span "In mẫu tem hàng tự cấu hình" at bounding box center [540, 45] width 89 height 11
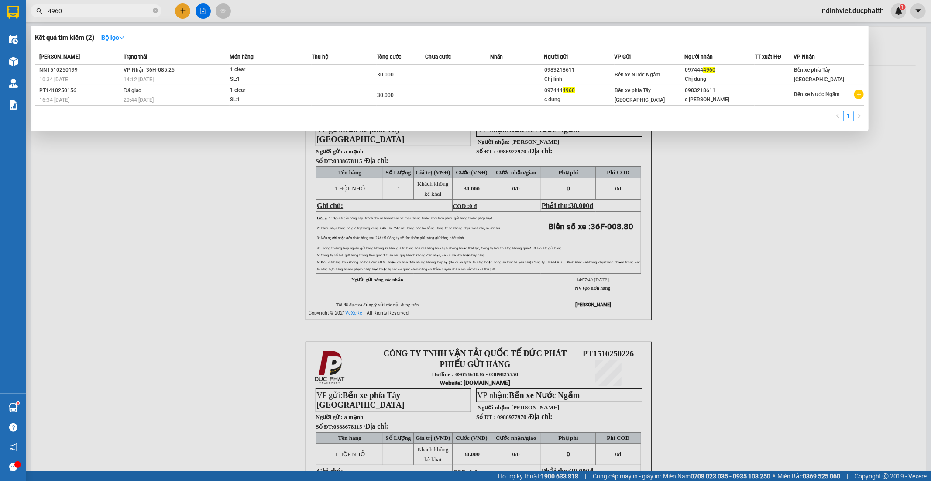
click at [92, 14] on input "4960" at bounding box center [99, 11] width 103 height 10
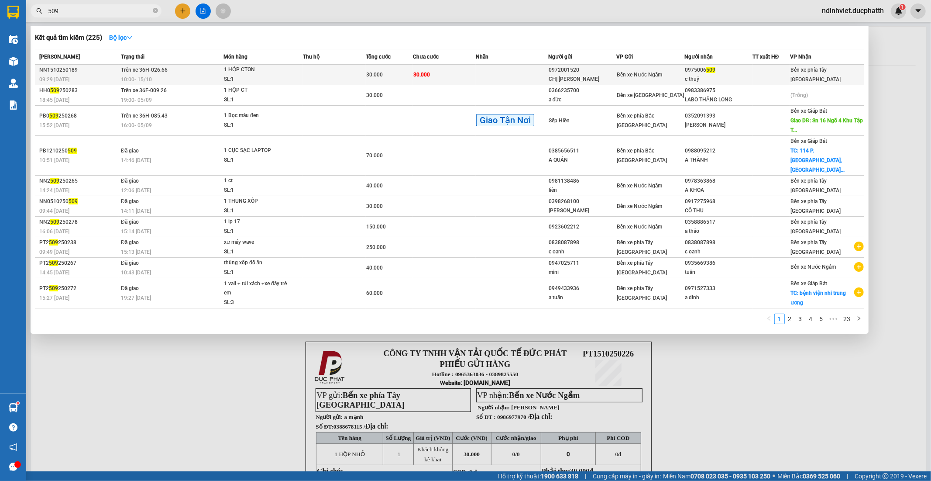
type input "509"
click at [717, 74] on div "0975006 509" at bounding box center [718, 69] width 67 height 9
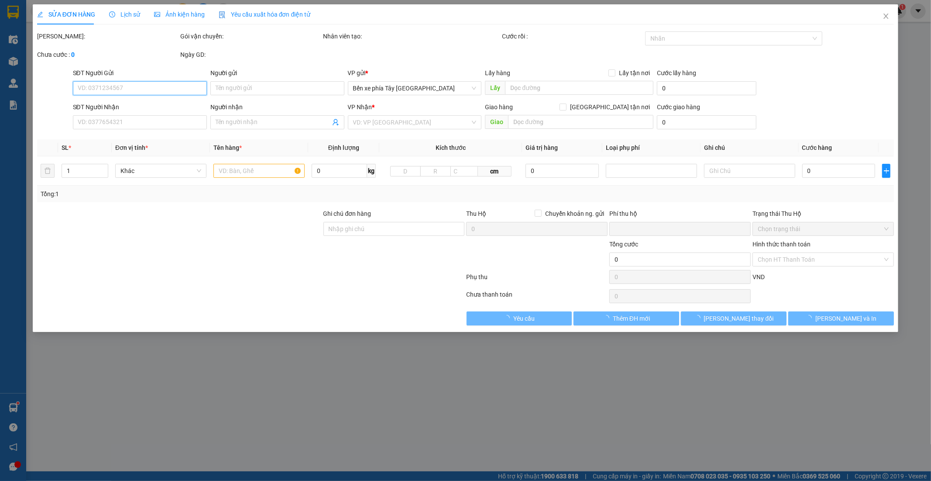
type input "0972001520"
type input "CHỊ HOÀ"
type input "0975006509"
type input "c thuỷ"
type input "0"
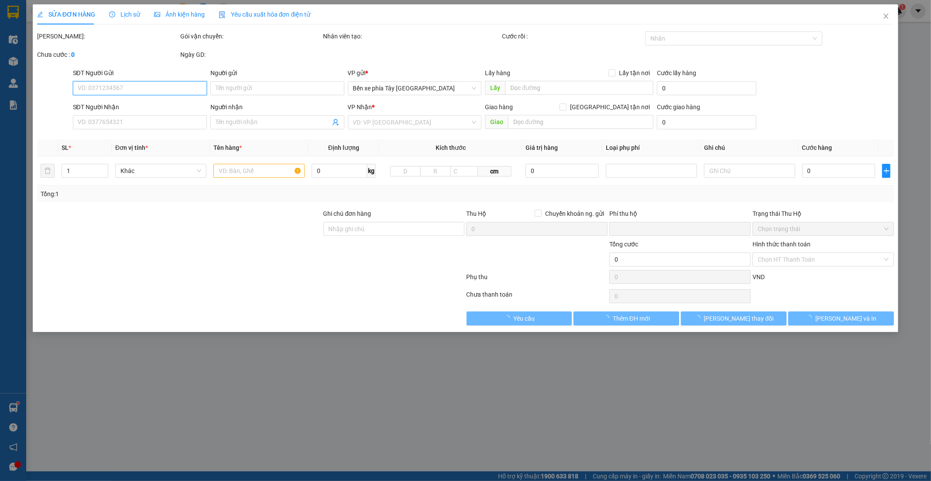
type input "30.000"
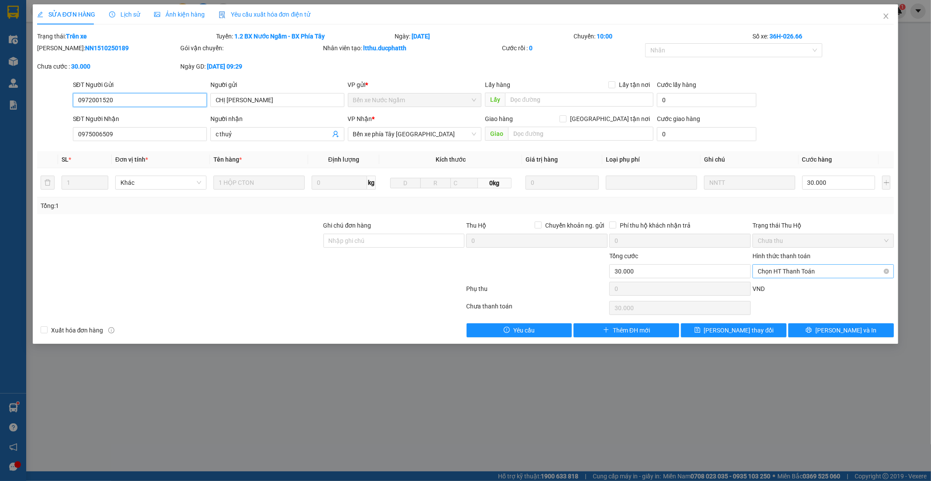
click at [810, 273] on span "Chọn HT Thanh Toán" at bounding box center [823, 271] width 131 height 13
click at [801, 291] on div "Tại văn phòng" at bounding box center [823, 289] width 131 height 10
type input "0"
click at [881, 15] on span "Close" at bounding box center [886, 16] width 24 height 24
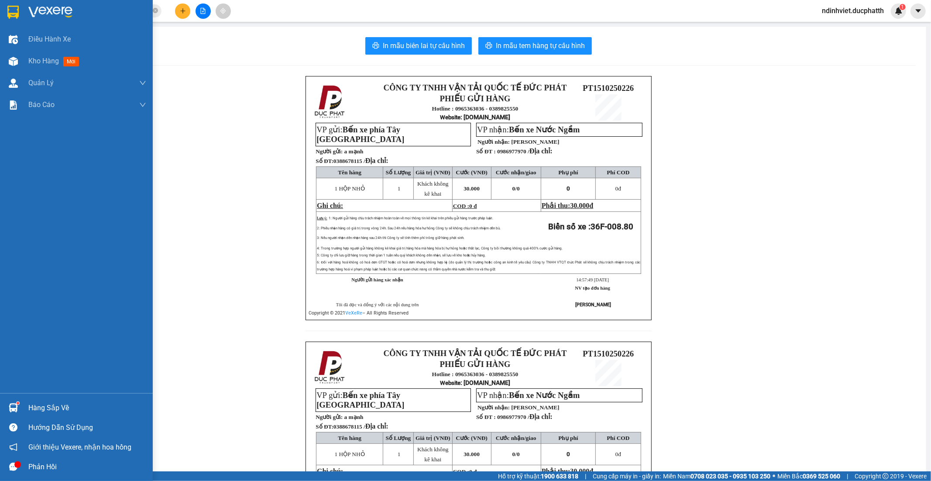
click at [26, 408] on div "Hàng sắp về" at bounding box center [76, 408] width 153 height 20
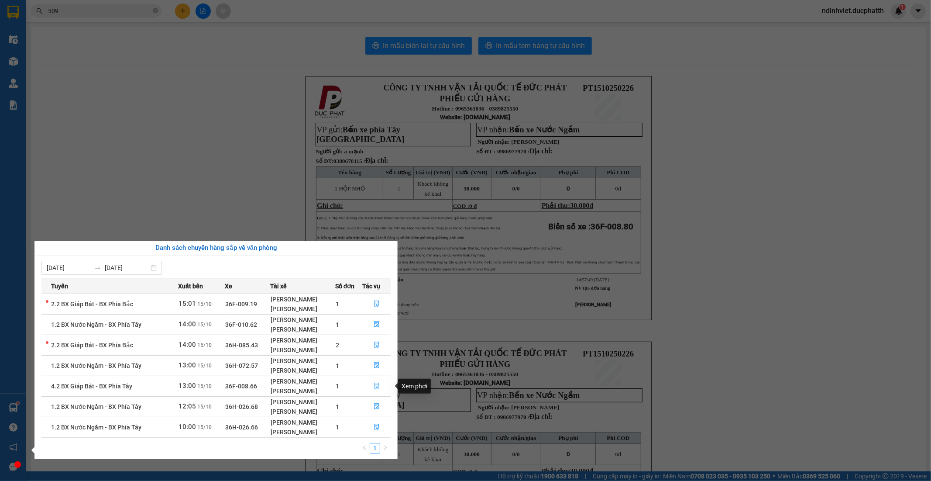
click at [376, 387] on icon "file-done" at bounding box center [377, 385] width 6 height 6
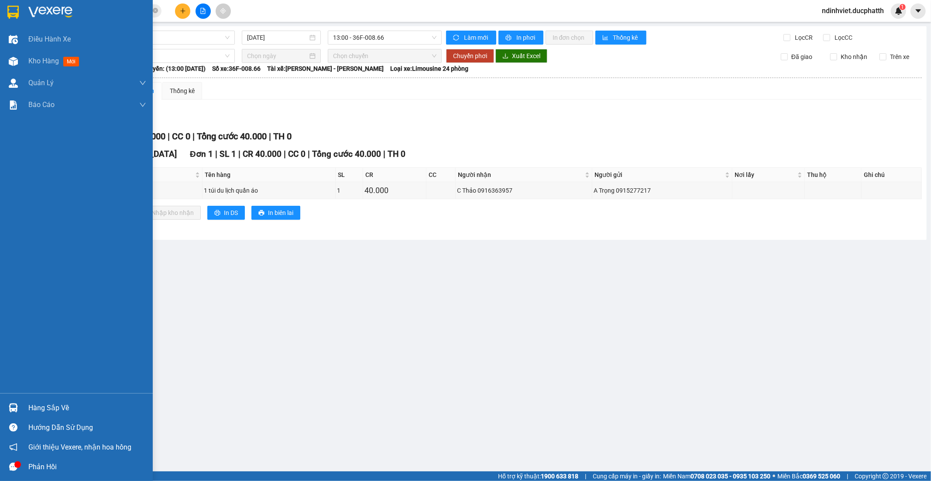
click at [11, 408] on img at bounding box center [13, 407] width 9 height 9
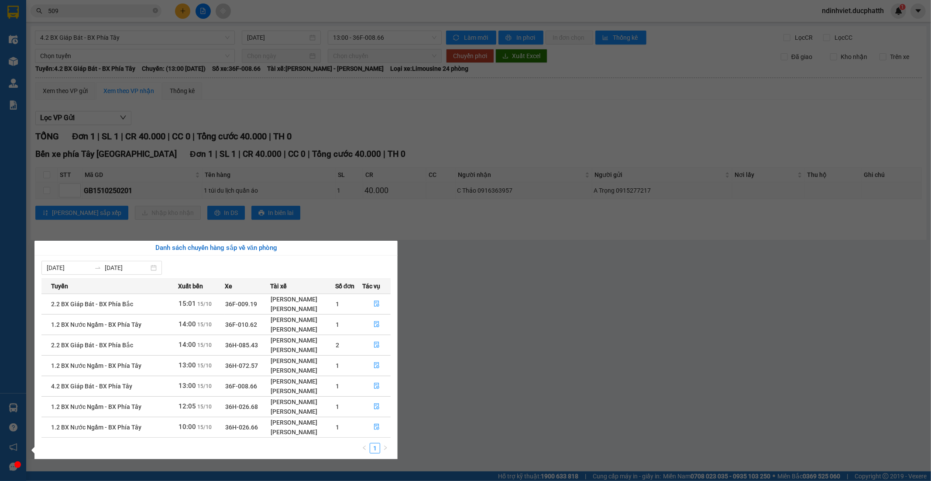
scroll to position [5, 0]
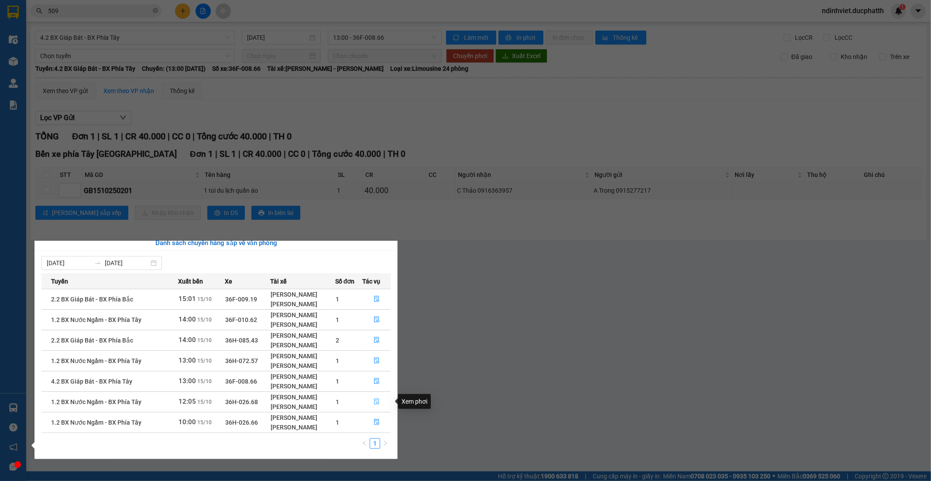
click at [380, 402] on button "button" at bounding box center [377, 402] width 28 height 14
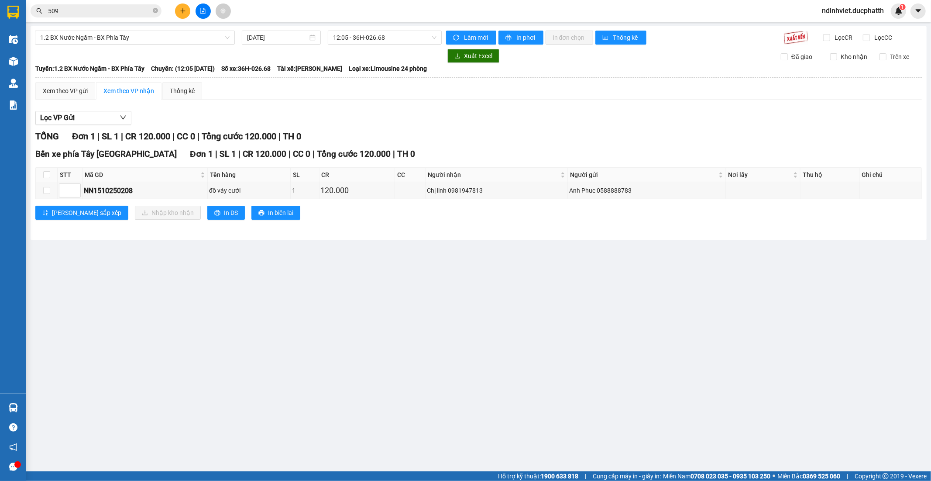
drag, startPoint x: 118, startPoint y: 16, endPoint x: 113, endPoint y: 16, distance: 5.3
click at [116, 16] on span "509" at bounding box center [96, 10] width 131 height 13
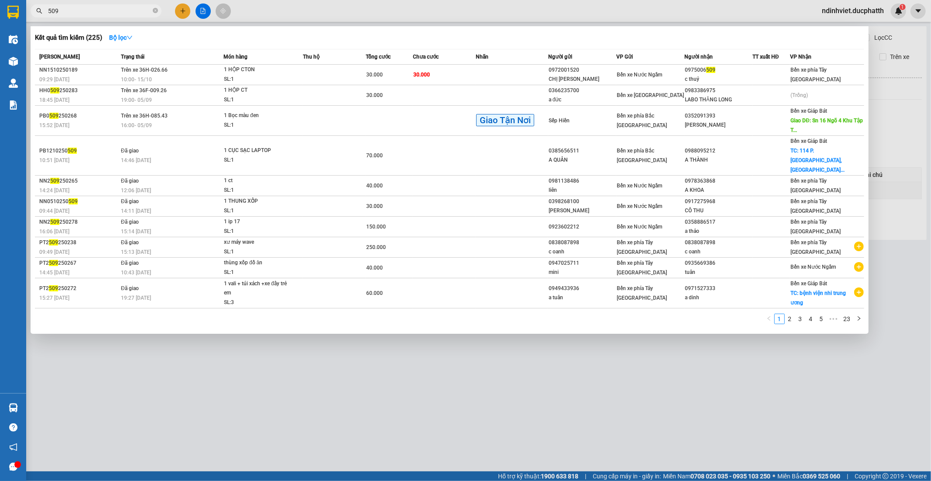
click at [101, 12] on input "509" at bounding box center [99, 11] width 103 height 10
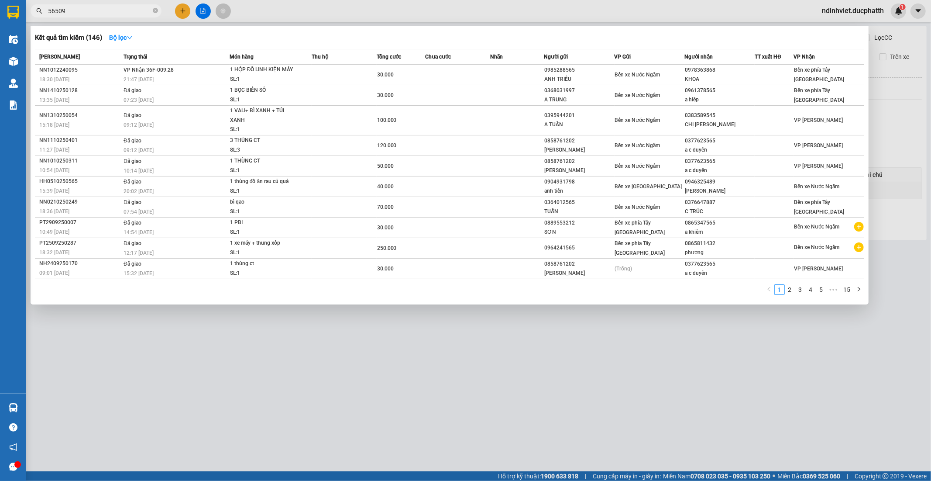
type input "56509"
click at [531, 421] on div at bounding box center [465, 240] width 931 height 481
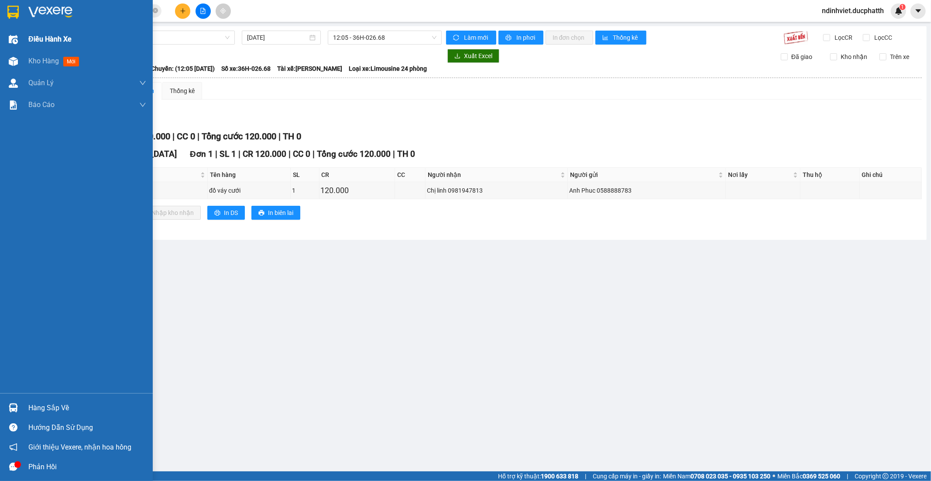
click at [10, 41] on img at bounding box center [13, 39] width 9 height 9
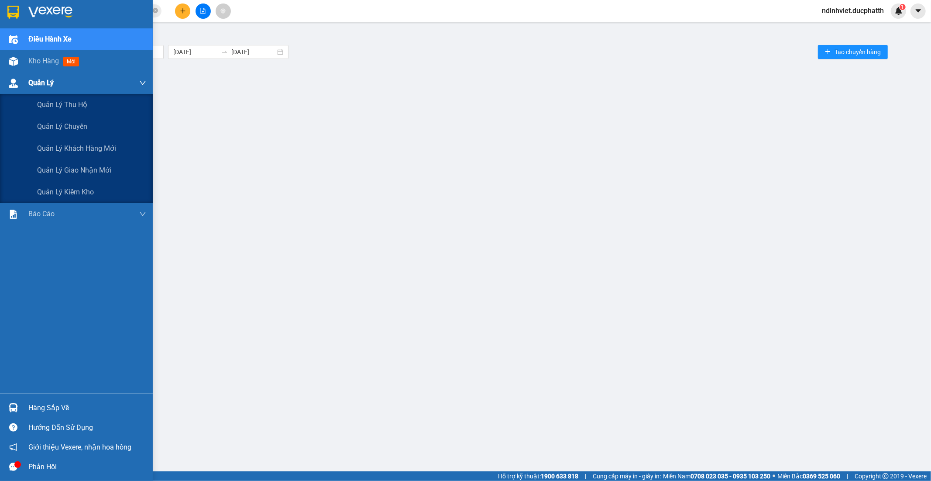
click at [31, 87] on span "Quản Lý" at bounding box center [40, 82] width 25 height 11
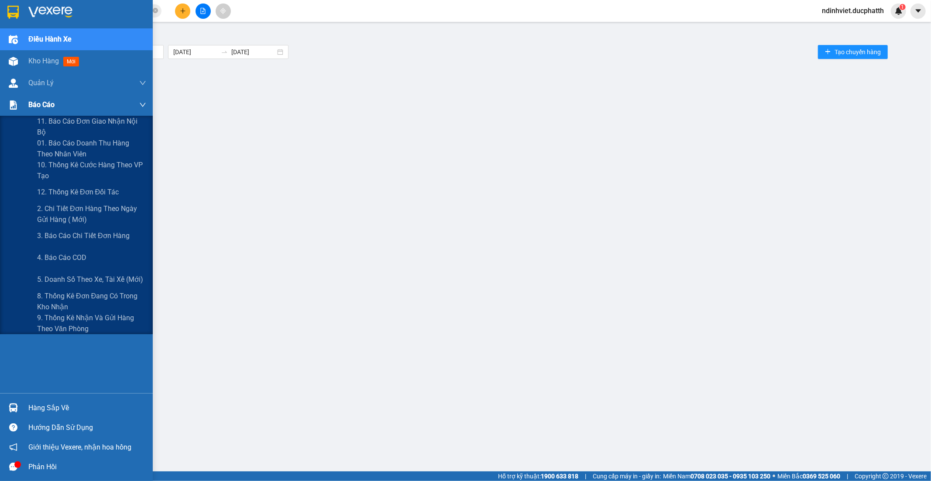
click at [17, 110] on div at bounding box center [13, 104] width 15 height 15
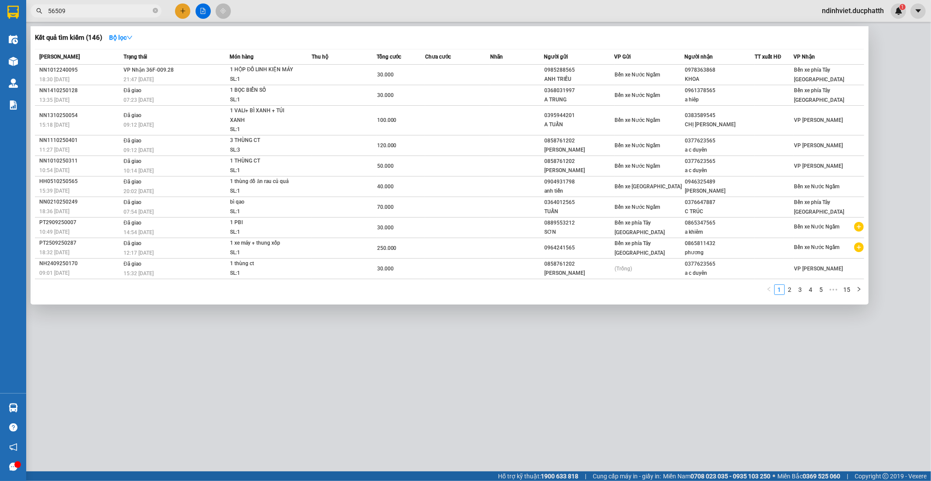
drag, startPoint x: 86, startPoint y: 14, endPoint x: 23, endPoint y: 28, distance: 64.3
click at [23, 28] on section "Kết quả tìm kiếm ( 146 ) Bộ lọc Mã ĐH Trạng thái Món hàng Thu hộ Tổng cước Chưa…" at bounding box center [465, 240] width 931 height 481
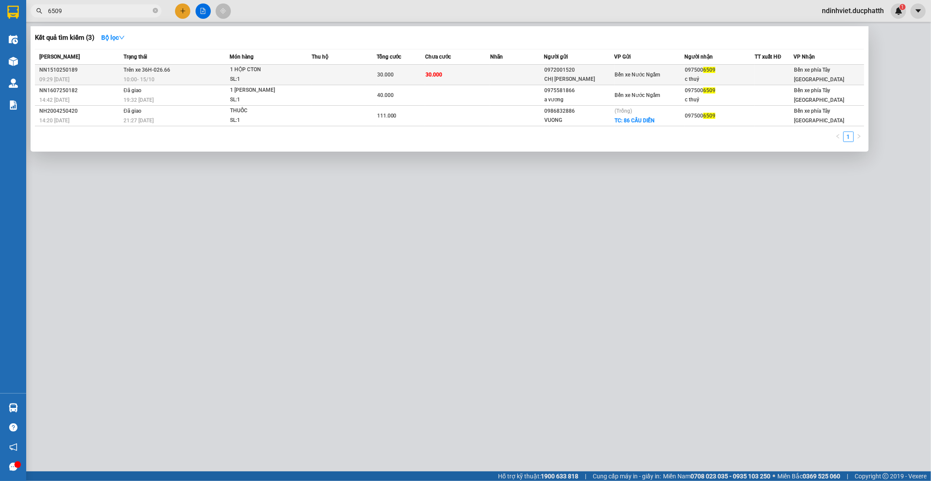
type input "6509"
click at [496, 71] on td at bounding box center [517, 75] width 54 height 21
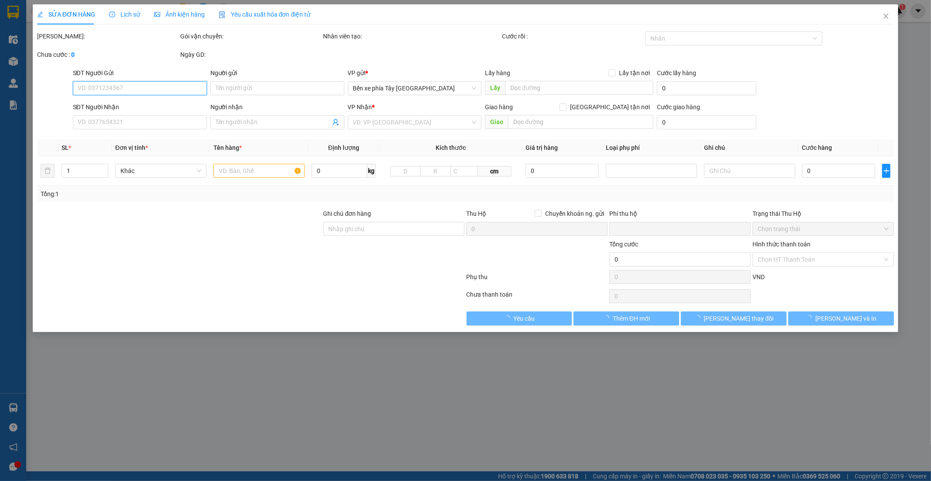
type input "0972001520"
type input "CHỊ HOÀ"
type input "0975006509"
type input "c thuỷ"
type input "0"
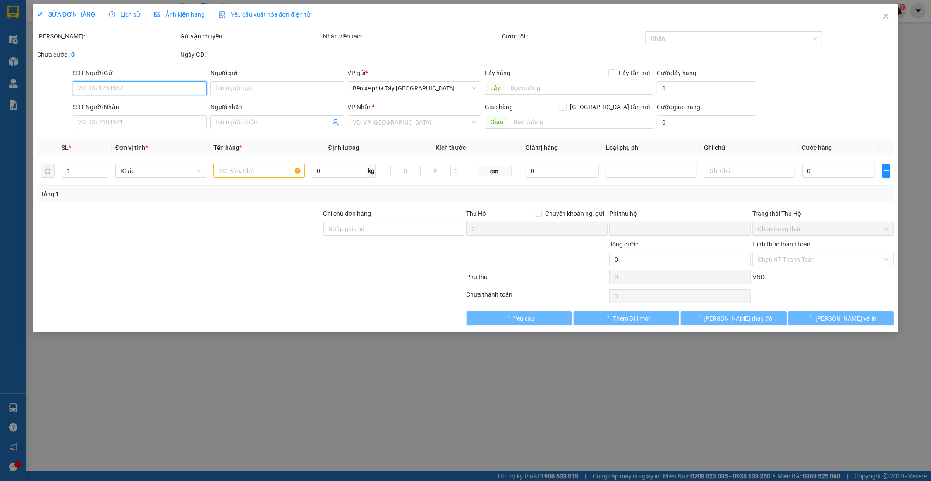
type input "30.000"
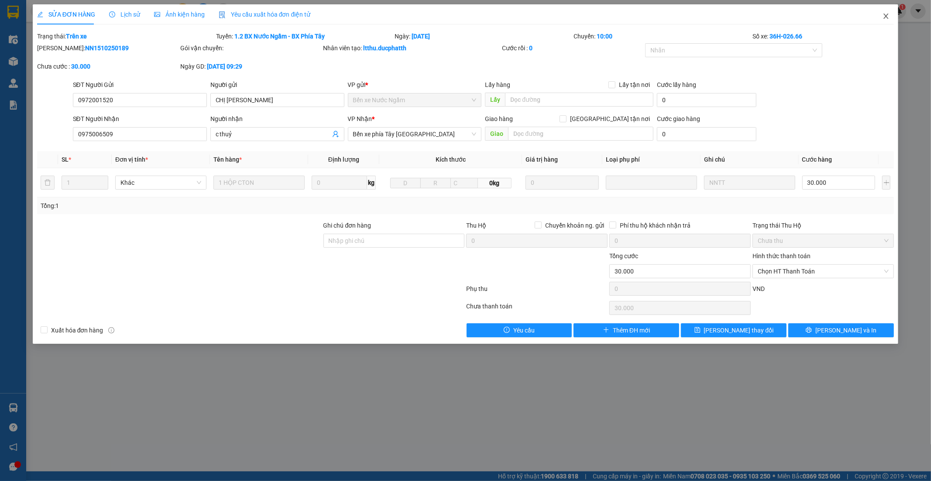
click at [892, 13] on span "Close" at bounding box center [886, 16] width 24 height 24
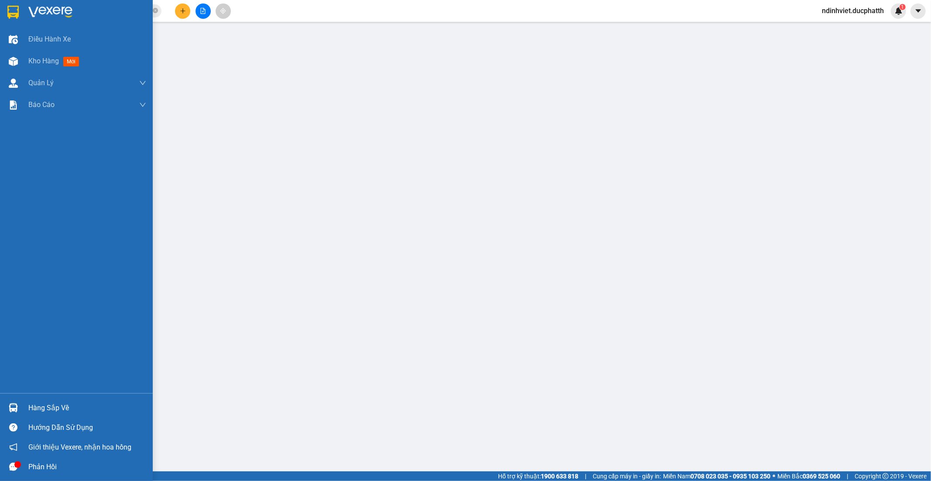
click at [63, 403] on div "Hàng sắp về" at bounding box center [87, 407] width 118 height 13
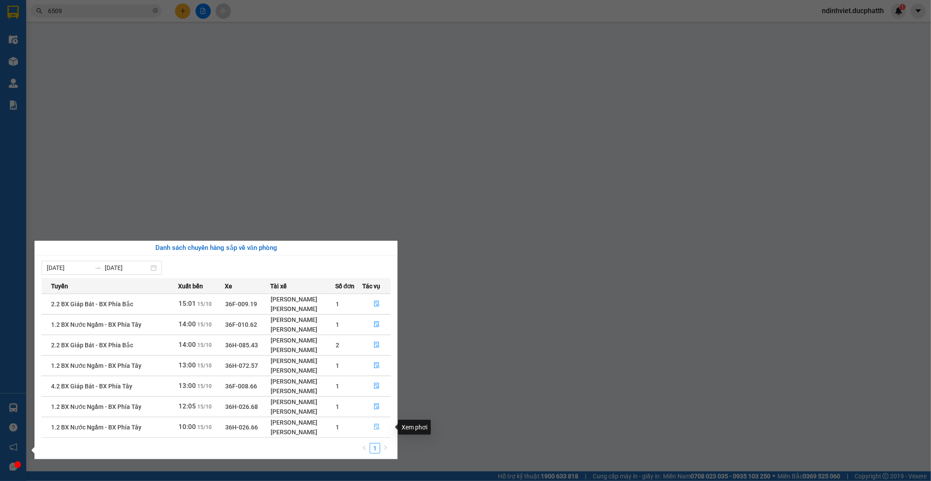
click at [375, 427] on icon "file-done" at bounding box center [377, 426] width 6 height 6
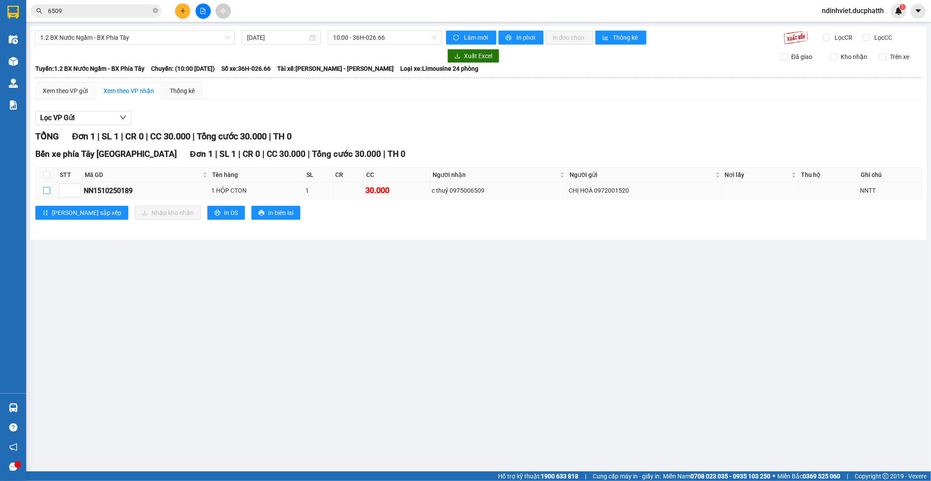
click at [44, 190] on input "checkbox" at bounding box center [46, 190] width 7 height 7
checkbox input "true"
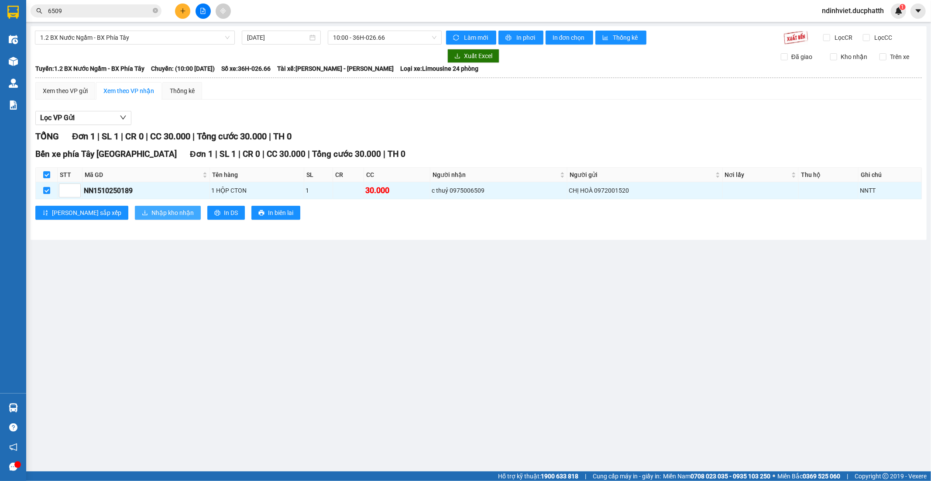
click at [151, 210] on span "Nhập kho nhận" at bounding box center [172, 213] width 42 height 10
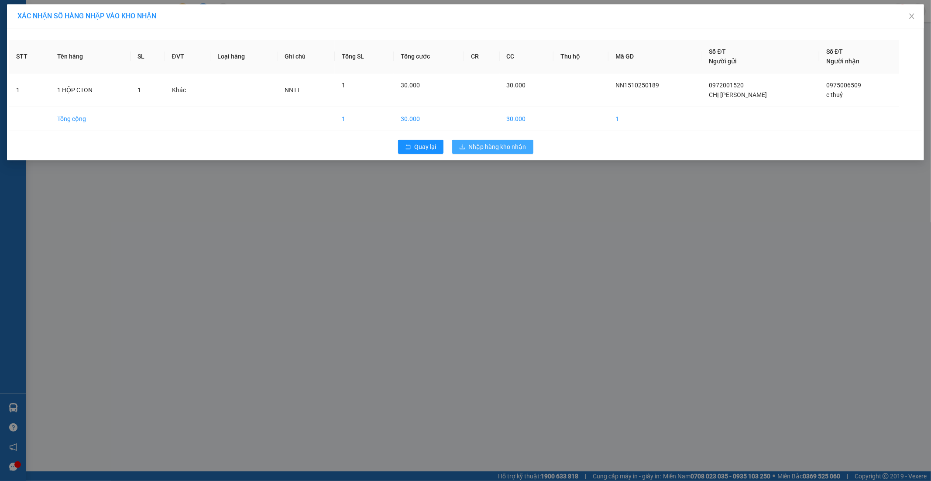
click at [498, 147] on span "Nhập hàng kho nhận" at bounding box center [498, 147] width 58 height 10
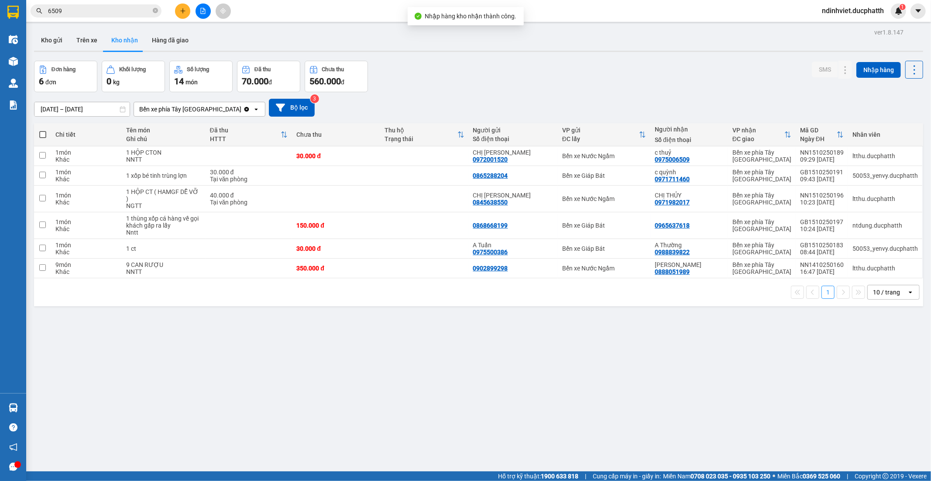
click at [79, 12] on input "6509" at bounding box center [99, 11] width 103 height 10
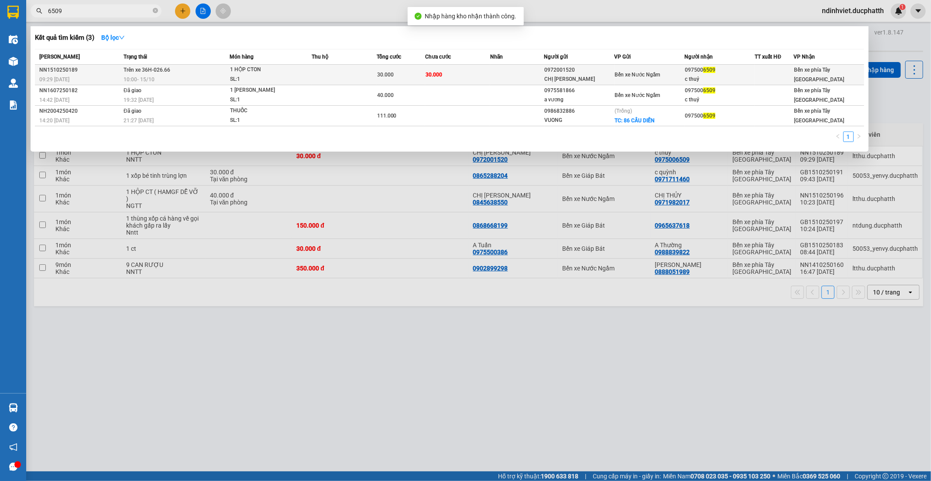
click at [292, 72] on div "1 HỘP CTON" at bounding box center [262, 70] width 65 height 10
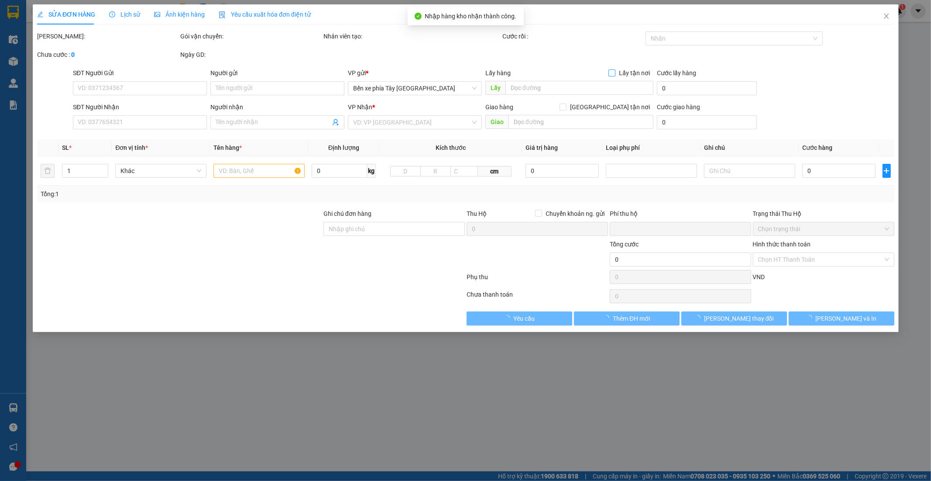
type input "0972001520"
type input "CHỊ HOÀ"
type input "0975006509"
type input "c thuỷ"
type input "0"
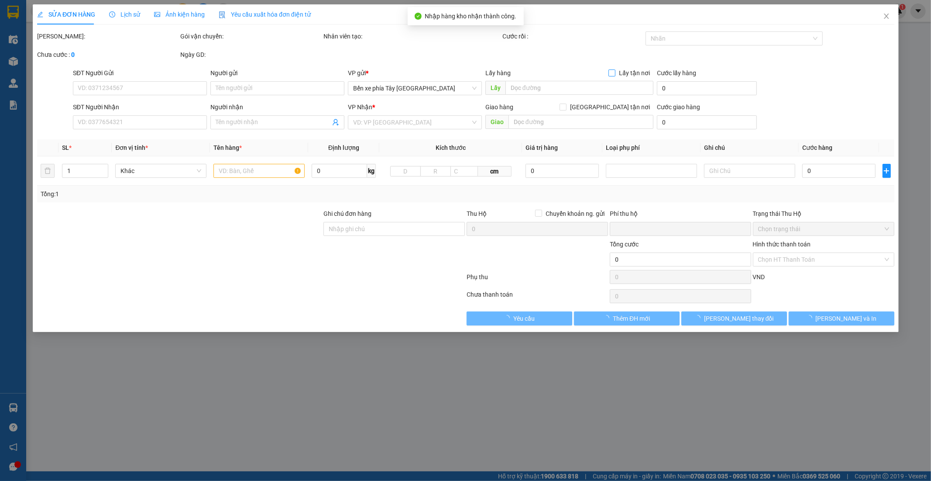
type input "30.000"
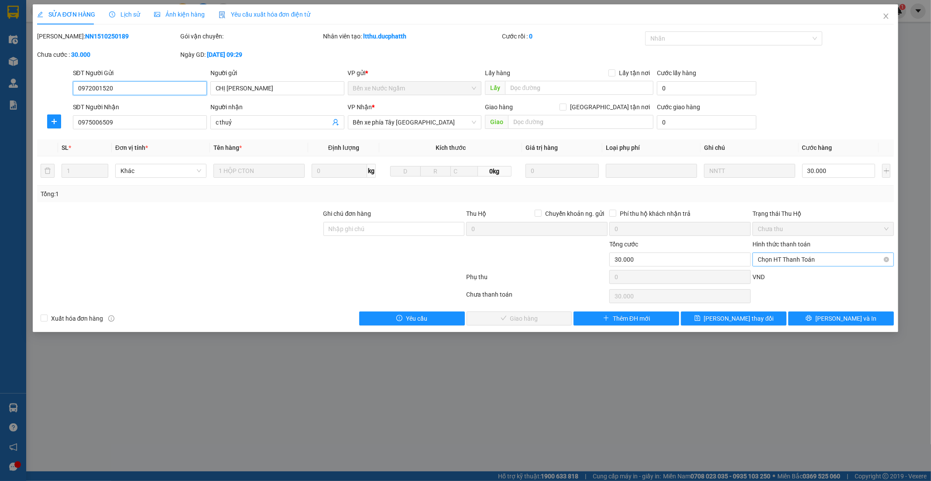
click at [831, 258] on span "Chọn HT Thanh Toán" at bounding box center [823, 259] width 131 height 13
click at [798, 278] on div "Tại văn phòng" at bounding box center [823, 277] width 131 height 10
type input "0"
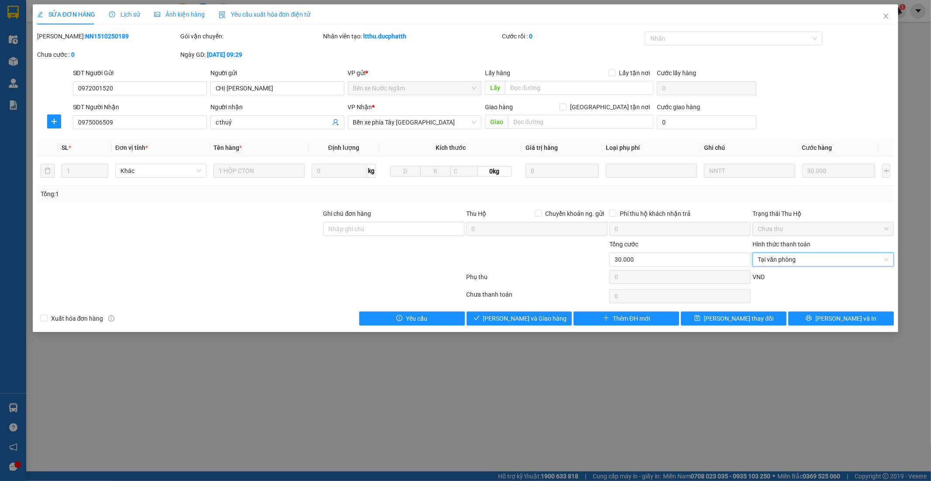
click at [363, 220] on div "Ghi chú đơn hàng" at bounding box center [393, 215] width 141 height 13
click at [373, 225] on input "Ghi chú đơn hàng" at bounding box center [393, 229] width 141 height 14
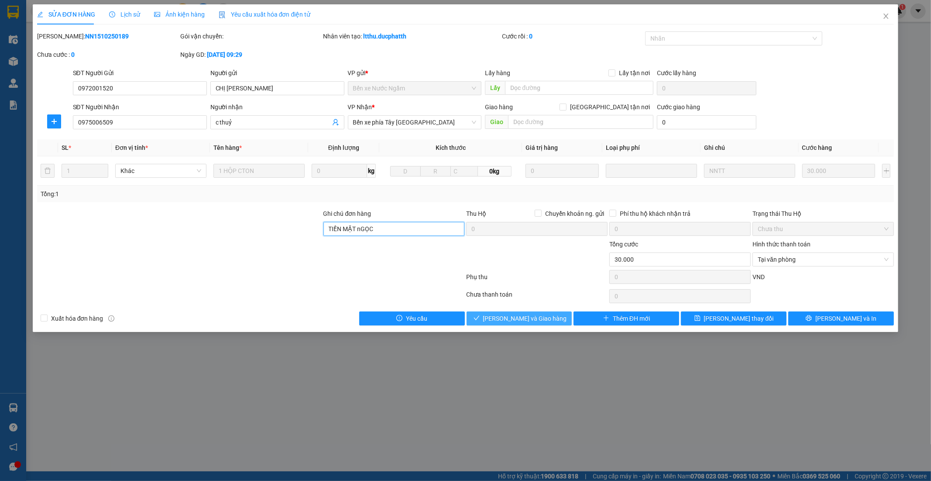
type input "TIỀN MẶT nGỌC"
click at [503, 320] on span "Lưu và Giao hàng" at bounding box center [525, 318] width 84 height 10
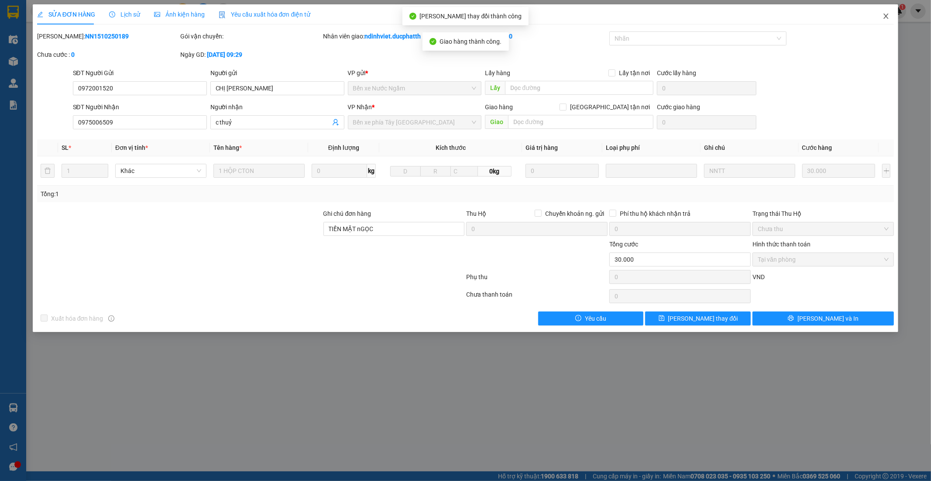
click at [887, 14] on icon "close" at bounding box center [886, 16] width 7 height 7
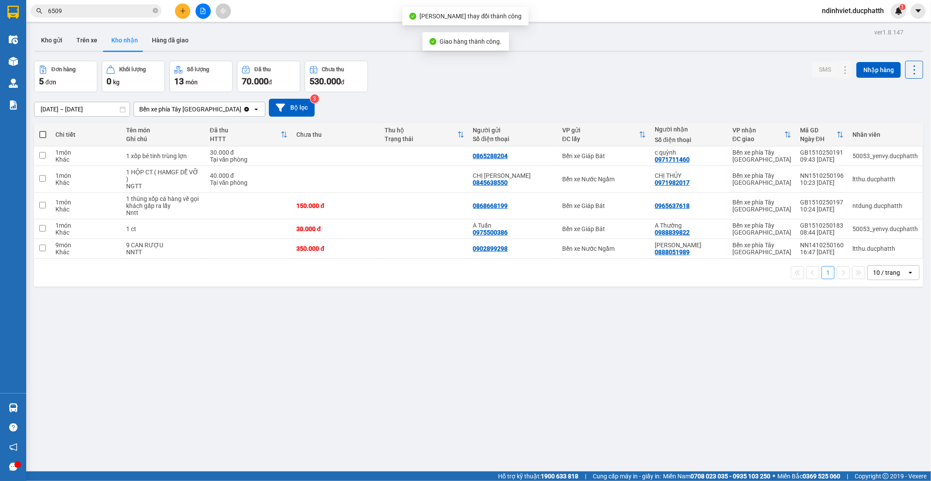
click at [116, 6] on input "6509" at bounding box center [99, 11] width 103 height 10
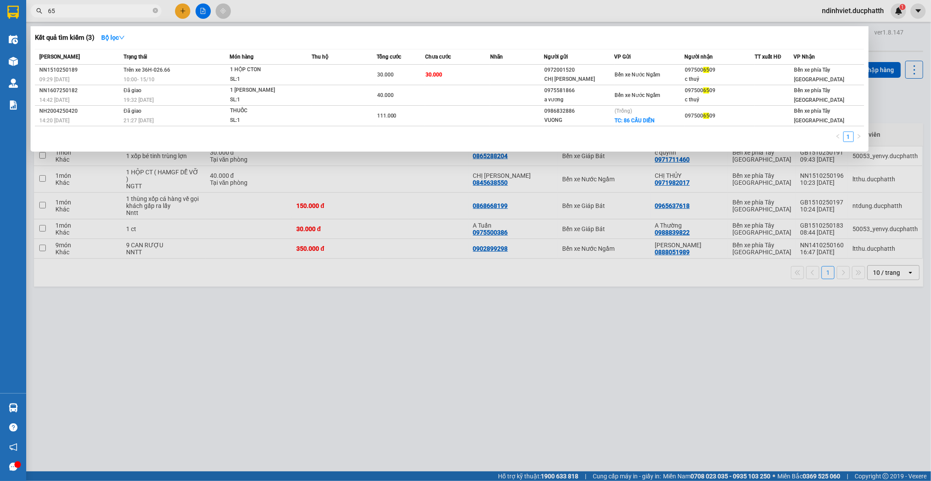
type input "6"
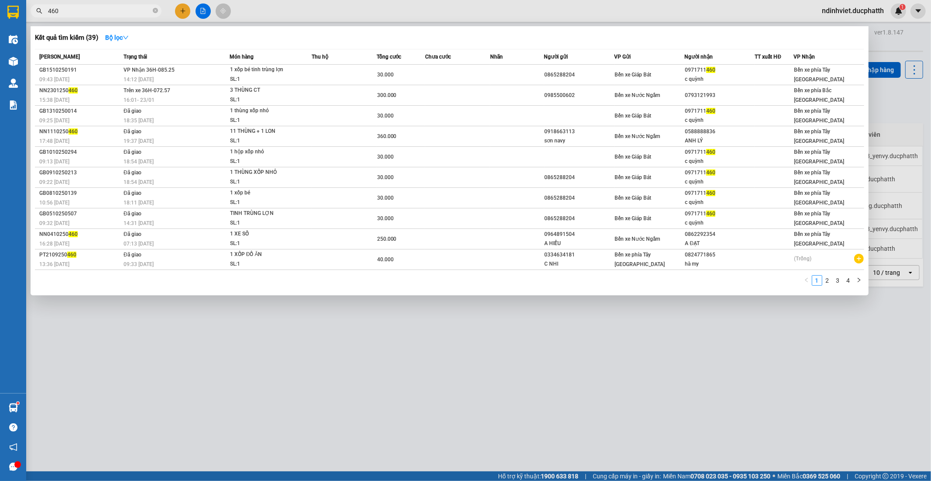
type input "460"
click at [230, 55] on span "Món hàng" at bounding box center [242, 57] width 24 height 6
click at [225, 73] on td "VP Nhận 36H-085.25 14:12 - 15/10" at bounding box center [175, 75] width 108 height 21
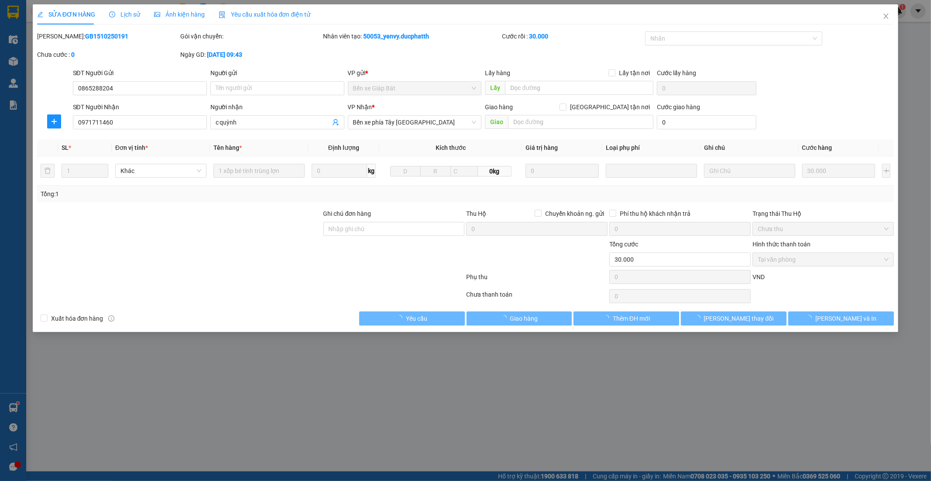
type input "0865288204"
type input "0971711460"
type input "c quỳnh"
type input "0"
type input "30.000"
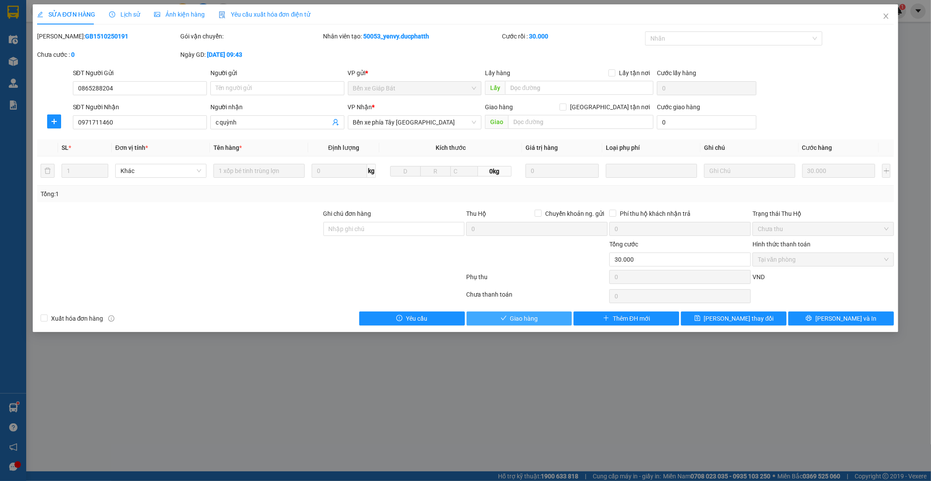
click at [512, 324] on button "Giao hàng" at bounding box center [520, 318] width 106 height 14
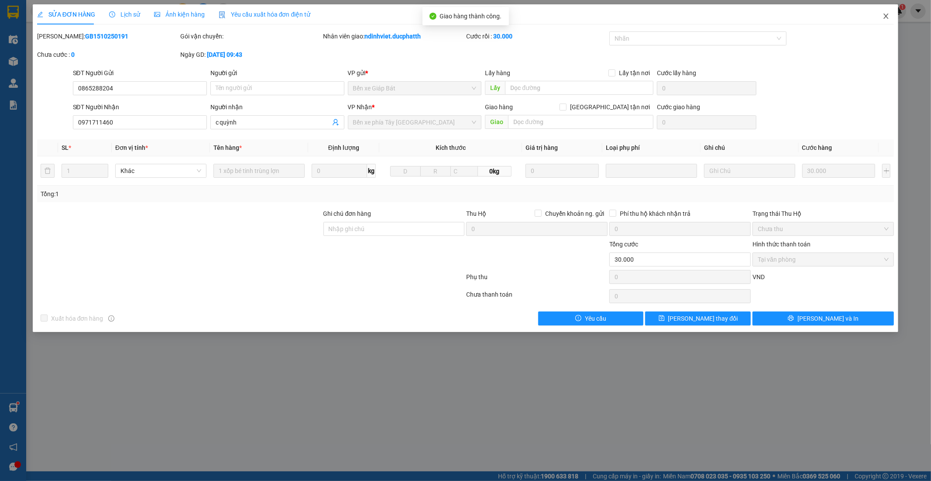
click at [884, 20] on icon "close" at bounding box center [886, 16] width 7 height 7
